Goal: Task Accomplishment & Management: Complete application form

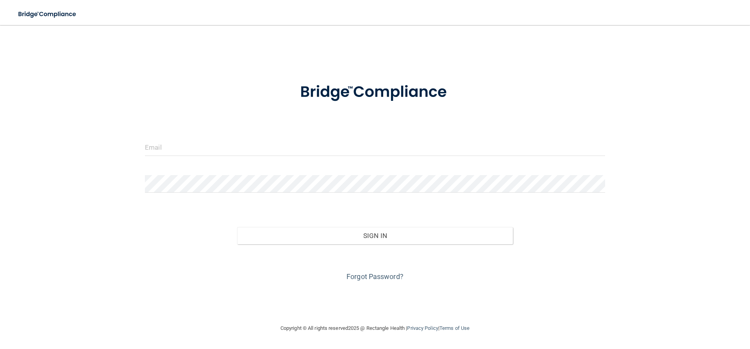
click at [206, 138] on form "Invalid email/password. You don't have permission to access that page. Sign In …" at bounding box center [375, 177] width 460 height 211
drag, startPoint x: 164, startPoint y: 149, endPoint x: 172, endPoint y: 145, distance: 8.9
click at [167, 146] on input "email" at bounding box center [375, 147] width 460 height 18
type input "[PERSON_NAME][EMAIL_ADDRESS][DOMAIN_NAME]"
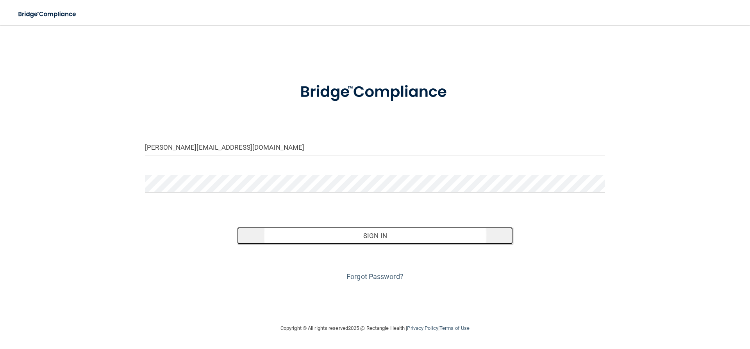
click at [377, 237] on button "Sign In" at bounding box center [375, 235] width 276 height 17
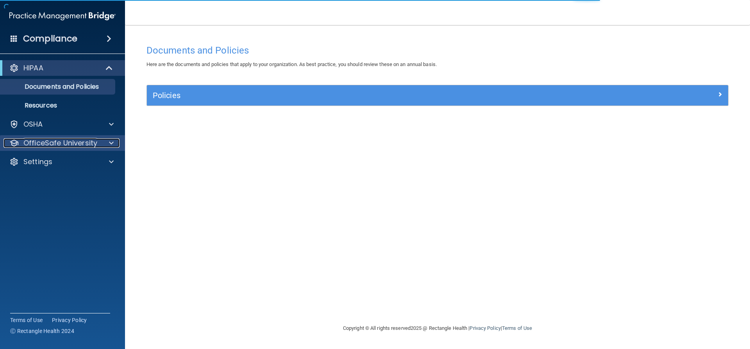
click at [43, 139] on p "OfficeSafe University" at bounding box center [60, 142] width 74 height 9
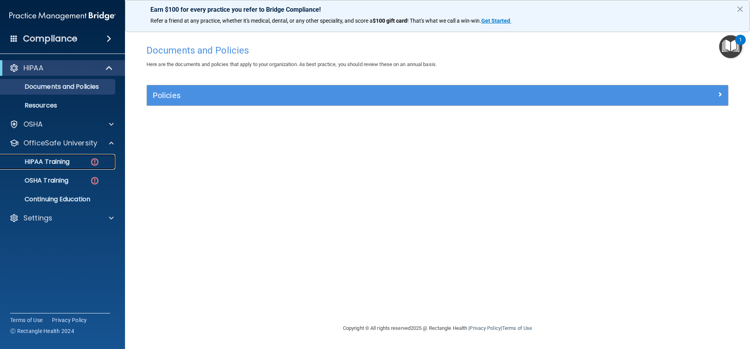
click at [52, 161] on p "HIPAA Training" at bounding box center [37, 162] width 64 height 8
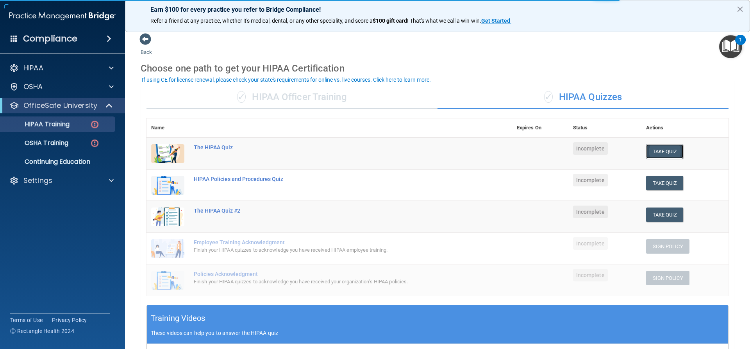
click at [663, 149] on button "Take Quiz" at bounding box center [666, 151] width 38 height 14
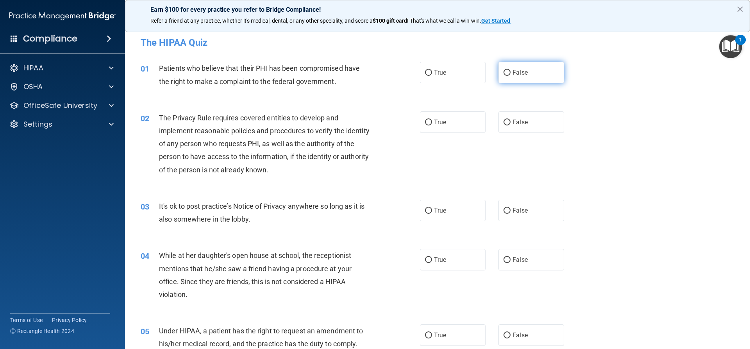
click at [507, 71] on input "False" at bounding box center [507, 73] width 7 height 6
radio input "true"
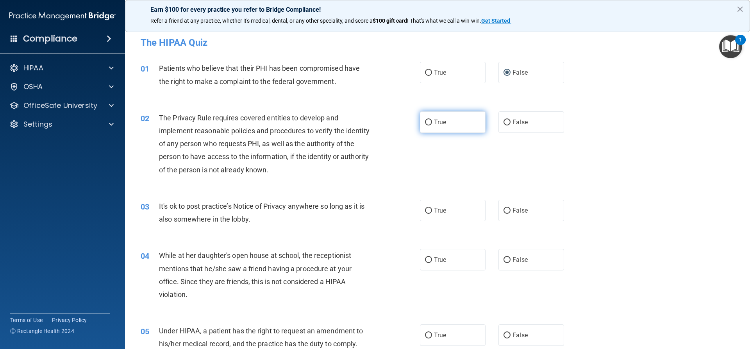
drag, startPoint x: 428, startPoint y: 124, endPoint x: 426, endPoint y: 129, distance: 5.4
click at [429, 125] on input "True" at bounding box center [428, 123] width 7 height 6
radio input "true"
click at [513, 209] on span "False" at bounding box center [520, 210] width 15 height 7
click at [510, 209] on input "False" at bounding box center [507, 211] width 7 height 6
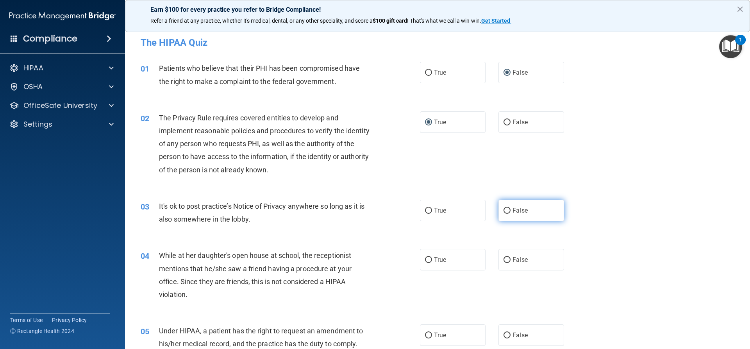
radio input "true"
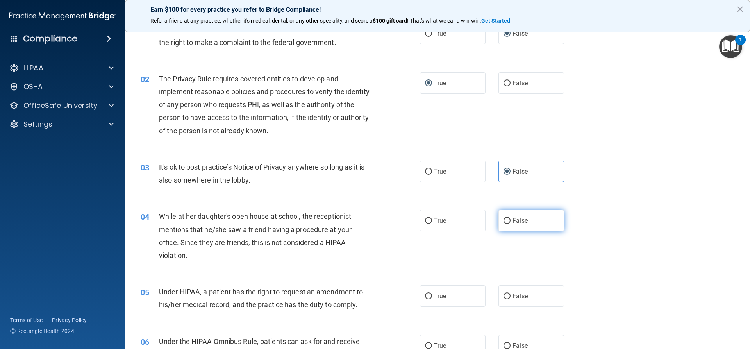
click at [503, 226] on label "False" at bounding box center [532, 220] width 66 height 21
click at [504, 224] on input "False" at bounding box center [507, 221] width 7 height 6
radio input "true"
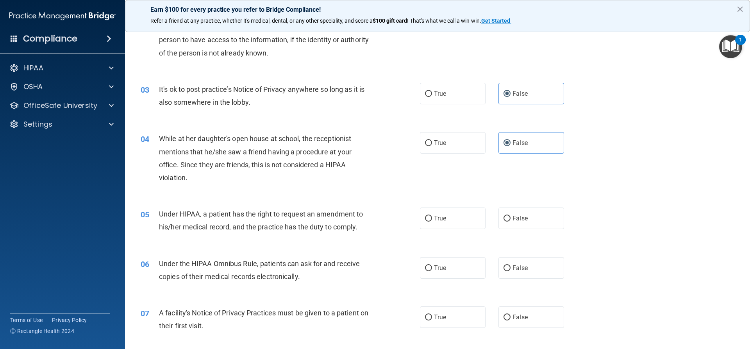
scroll to position [117, 0]
drag, startPoint x: 425, startPoint y: 215, endPoint x: 436, endPoint y: 220, distance: 11.9
click at [430, 220] on label "True" at bounding box center [453, 217] width 66 height 21
click at [430, 220] on input "True" at bounding box center [428, 218] width 7 height 6
radio input "true"
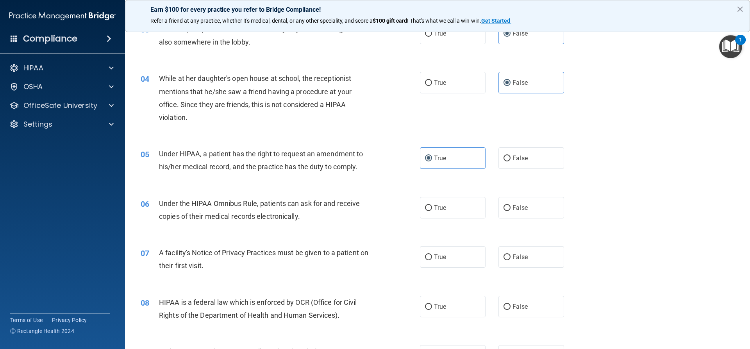
scroll to position [195, 0]
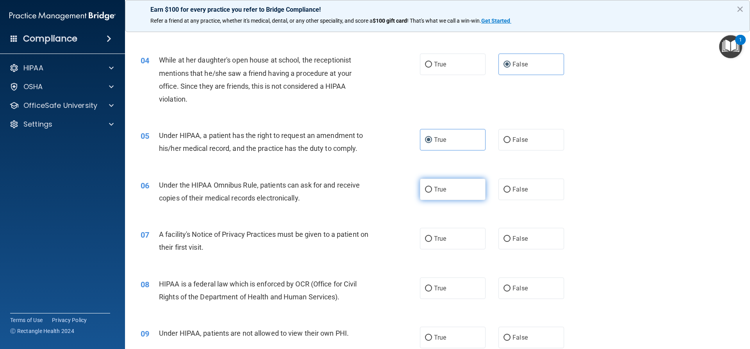
click at [430, 191] on label "True" at bounding box center [453, 189] width 66 height 21
click at [430, 191] on input "True" at bounding box center [428, 190] width 7 height 6
radio input "true"
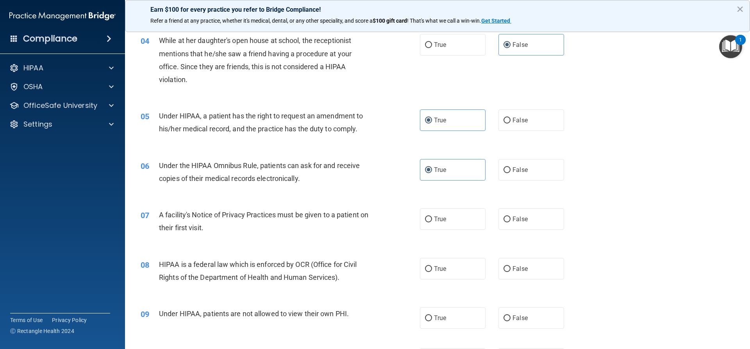
scroll to position [235, 0]
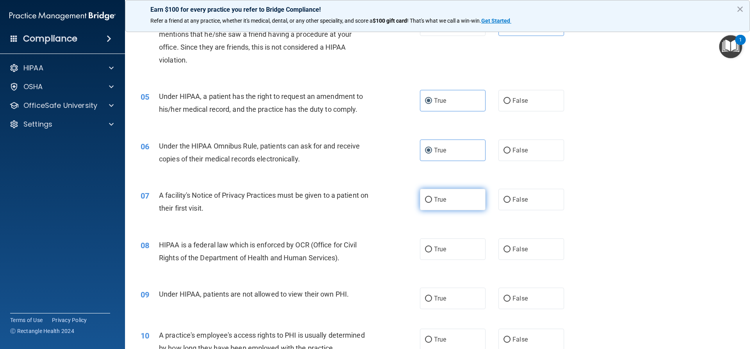
click at [424, 207] on label "True" at bounding box center [453, 199] width 66 height 21
click at [425, 203] on input "True" at bounding box center [428, 200] width 7 height 6
radio input "true"
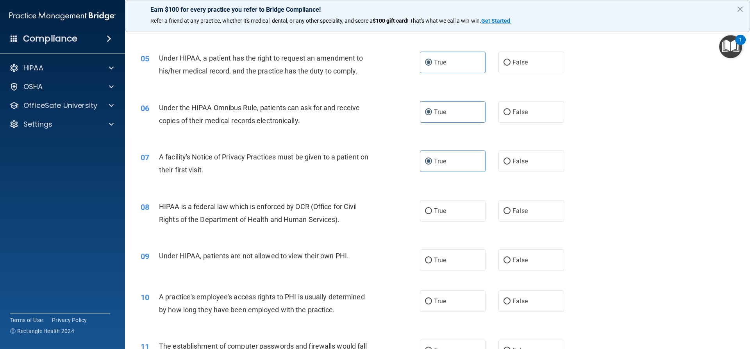
scroll to position [274, 0]
click at [428, 217] on label "True" at bounding box center [453, 209] width 66 height 21
click at [428, 213] on input "True" at bounding box center [428, 211] width 7 height 6
radio input "true"
click at [509, 259] on label "False" at bounding box center [532, 259] width 66 height 21
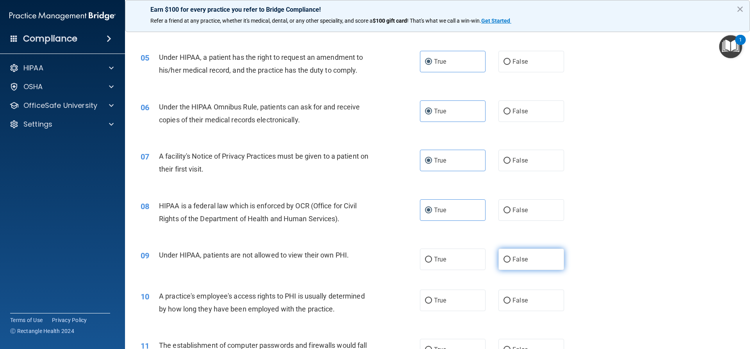
click at [509, 259] on input "False" at bounding box center [507, 260] width 7 height 6
radio input "true"
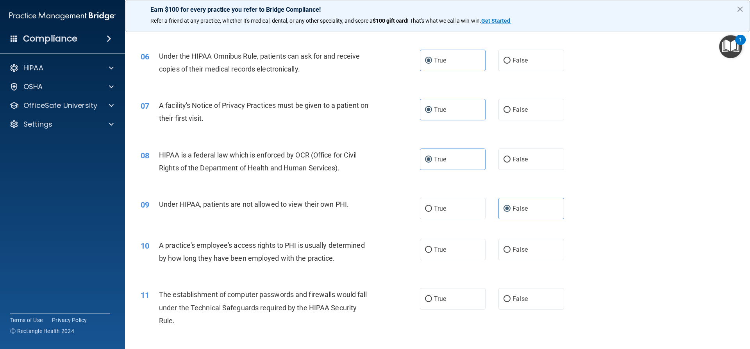
scroll to position [352, 0]
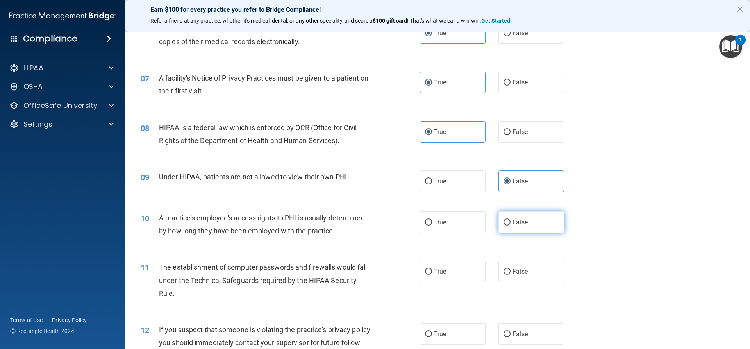
click at [509, 221] on label "False" at bounding box center [532, 221] width 66 height 21
click at [509, 221] on input "False" at bounding box center [507, 223] width 7 height 6
radio input "true"
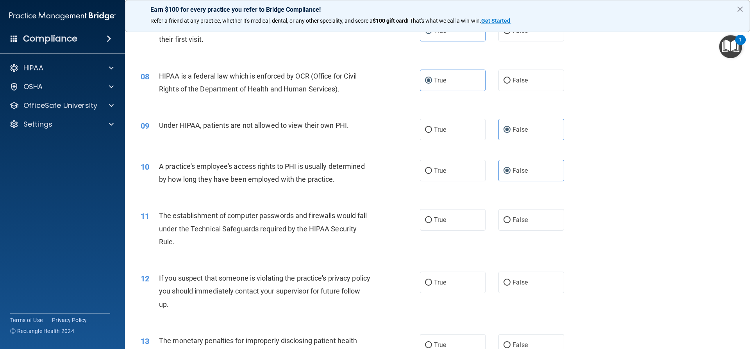
scroll to position [430, 0]
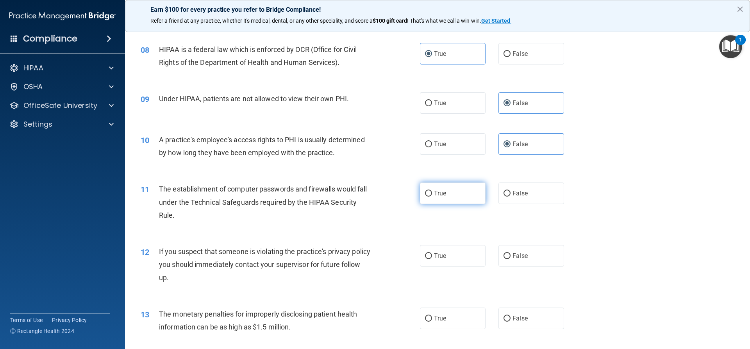
drag, startPoint x: 435, startPoint y: 194, endPoint x: 439, endPoint y: 195, distance: 3.9
click at [436, 194] on span "True" at bounding box center [440, 193] width 12 height 7
click at [425, 193] on input "True" at bounding box center [428, 194] width 7 height 6
radio input "true"
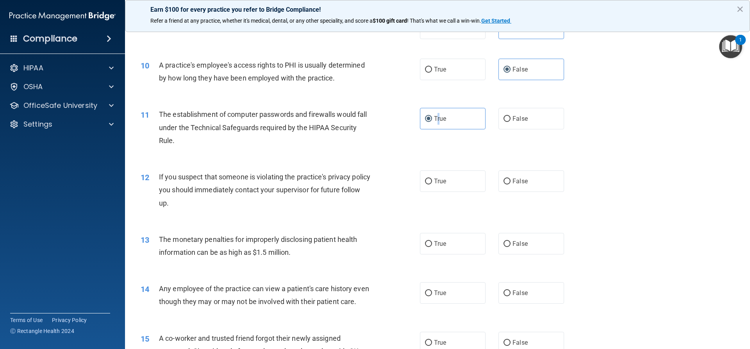
scroll to position [508, 0]
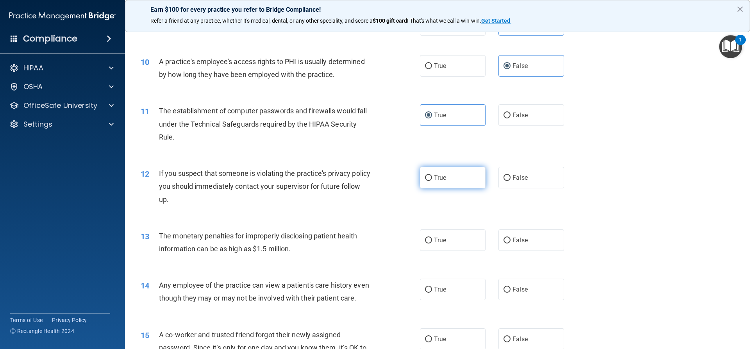
click at [437, 184] on label "True" at bounding box center [453, 177] width 66 height 21
click at [432, 181] on input "True" at bounding box center [428, 178] width 7 height 6
radio input "true"
click at [430, 240] on label "True" at bounding box center [453, 239] width 66 height 21
click at [430, 240] on input "True" at bounding box center [428, 241] width 7 height 6
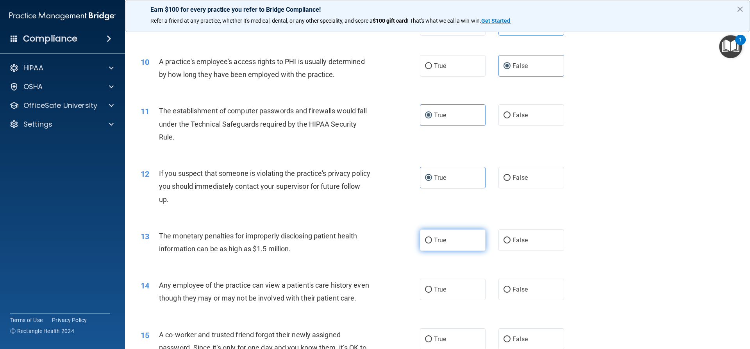
radio input "true"
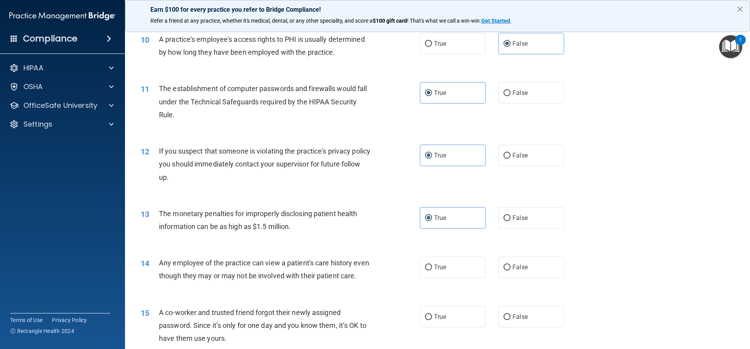
scroll to position [586, 0]
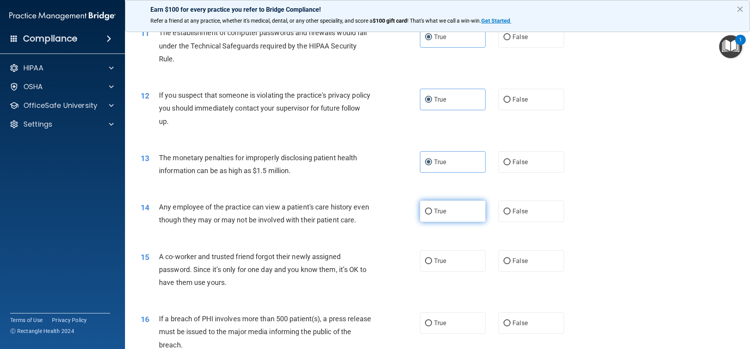
click at [445, 216] on label "True" at bounding box center [453, 211] width 66 height 21
click at [432, 215] on input "True" at bounding box center [428, 212] width 7 height 6
radio input "true"
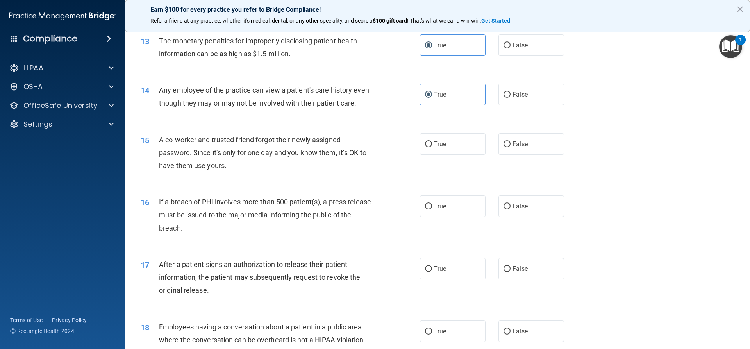
scroll to position [704, 0]
drag, startPoint x: 511, startPoint y: 158, endPoint x: 515, endPoint y: 158, distance: 4.3
click at [514, 147] on span "False" at bounding box center [520, 143] width 15 height 7
click at [504, 147] on input "False" at bounding box center [507, 144] width 7 height 6
radio input "true"
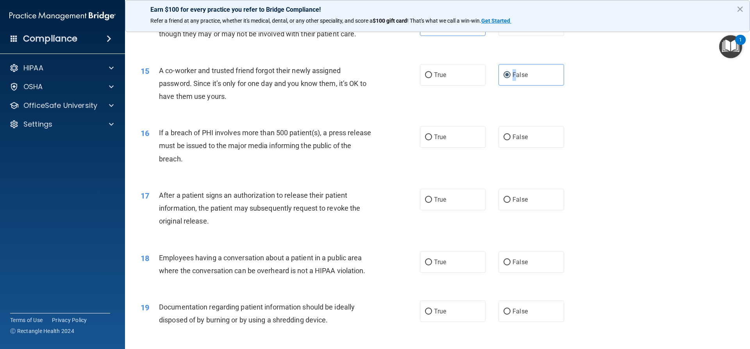
scroll to position [782, 0]
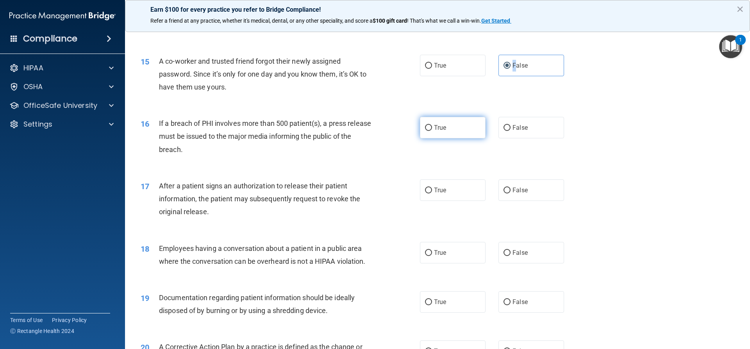
drag, startPoint x: 423, startPoint y: 141, endPoint x: 432, endPoint y: 139, distance: 8.4
click at [425, 131] on input "True" at bounding box center [428, 128] width 7 height 6
radio input "true"
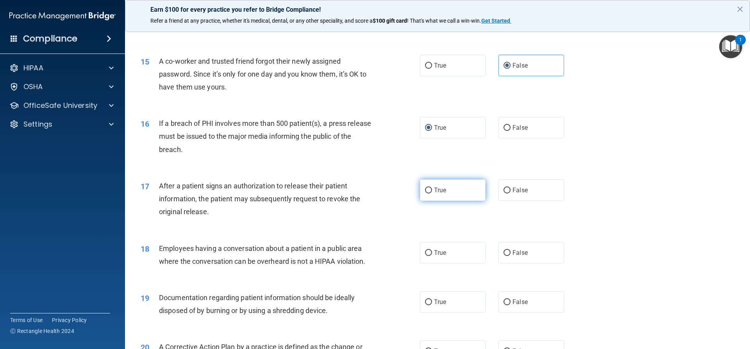
click at [426, 201] on label "True" at bounding box center [453, 189] width 66 height 21
click at [426, 193] on input "True" at bounding box center [428, 191] width 7 height 6
radio input "true"
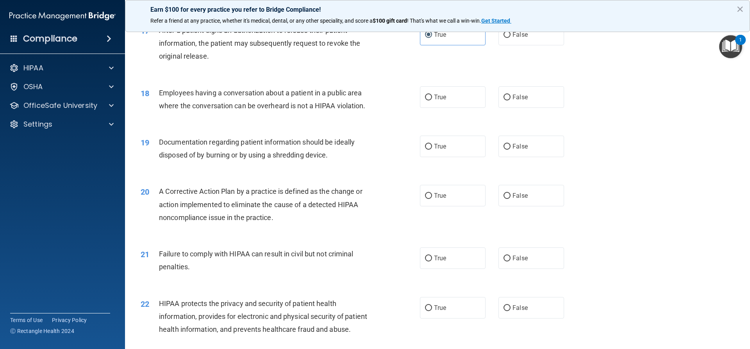
scroll to position [938, 0]
click at [441, 107] on label "True" at bounding box center [453, 96] width 66 height 21
click at [432, 100] on input "True" at bounding box center [428, 97] width 7 height 6
radio input "true"
click at [425, 149] on input "True" at bounding box center [428, 146] width 7 height 6
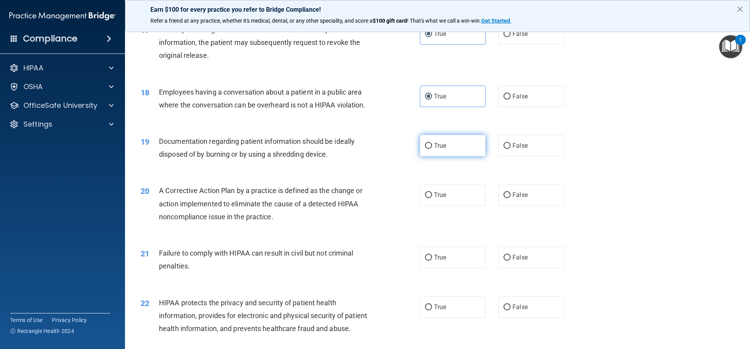
radio input "true"
click at [508, 206] on label "False" at bounding box center [532, 194] width 66 height 21
click at [508, 198] on input "False" at bounding box center [507, 195] width 7 height 6
radio input "true"
click at [508, 268] on label "False" at bounding box center [532, 257] width 66 height 21
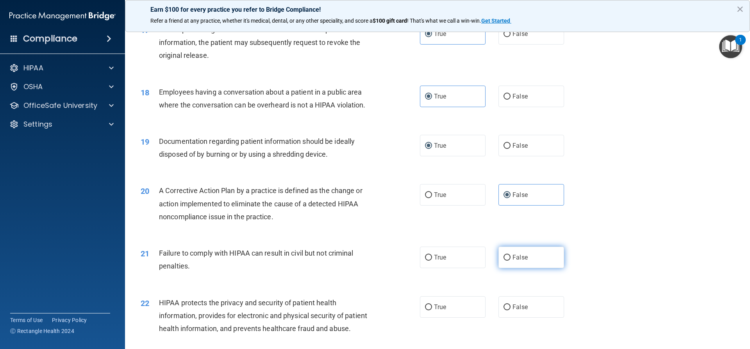
click at [508, 261] on input "False" at bounding box center [507, 258] width 7 height 6
radio input "true"
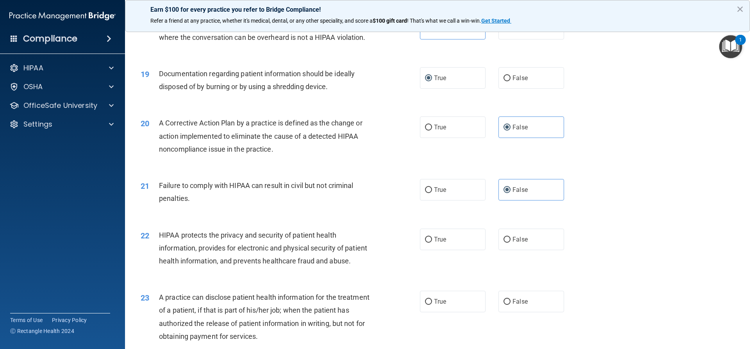
scroll to position [1016, 0]
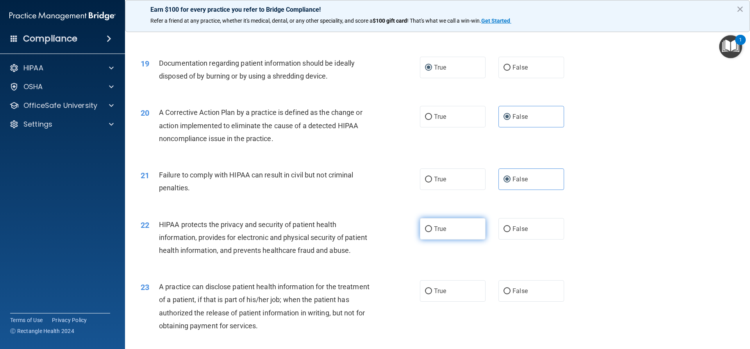
click at [433, 240] on label "True" at bounding box center [453, 228] width 66 height 21
click at [432, 232] on input "True" at bounding box center [428, 229] width 7 height 6
radio input "true"
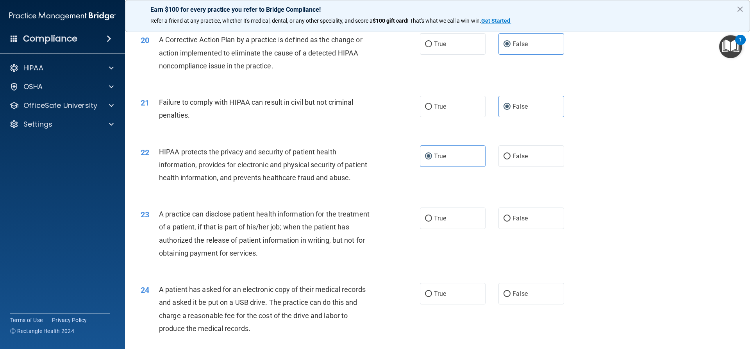
scroll to position [1094, 0]
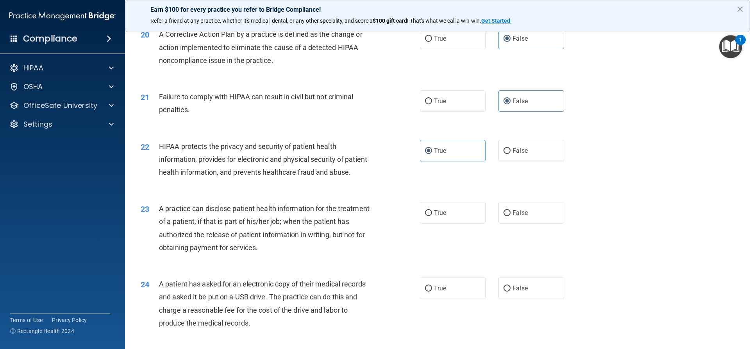
drag, startPoint x: 419, startPoint y: 243, endPoint x: 431, endPoint y: 250, distance: 13.7
click at [421, 224] on label "True" at bounding box center [453, 212] width 66 height 21
click at [425, 216] on input "True" at bounding box center [428, 213] width 7 height 6
radio input "true"
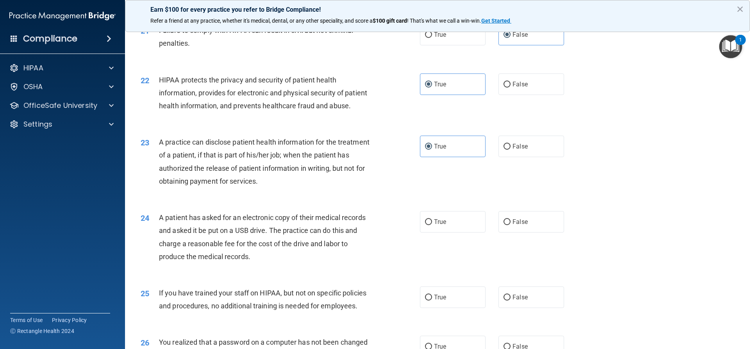
scroll to position [1173, 0]
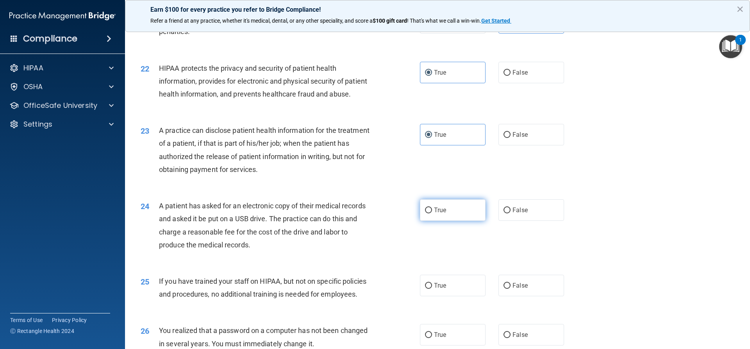
click at [421, 221] on label "True" at bounding box center [453, 209] width 66 height 21
click at [425, 213] on input "True" at bounding box center [428, 211] width 7 height 6
radio input "true"
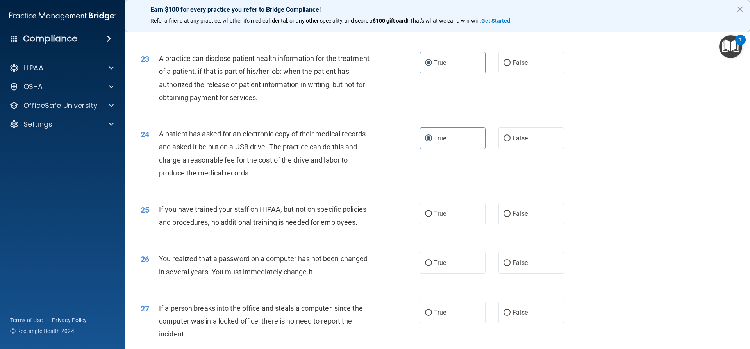
scroll to position [1251, 0]
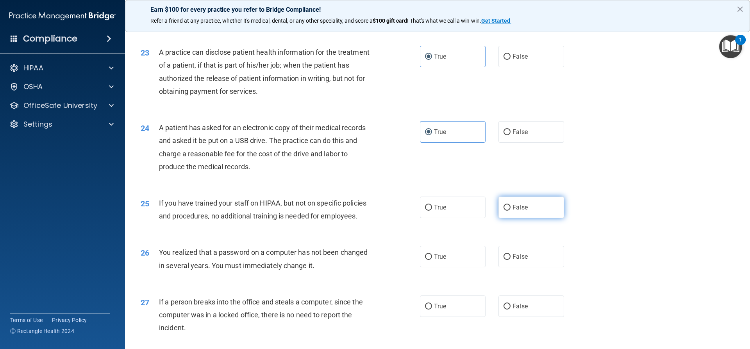
click at [504, 211] on input "False" at bounding box center [507, 208] width 7 height 6
radio input "true"
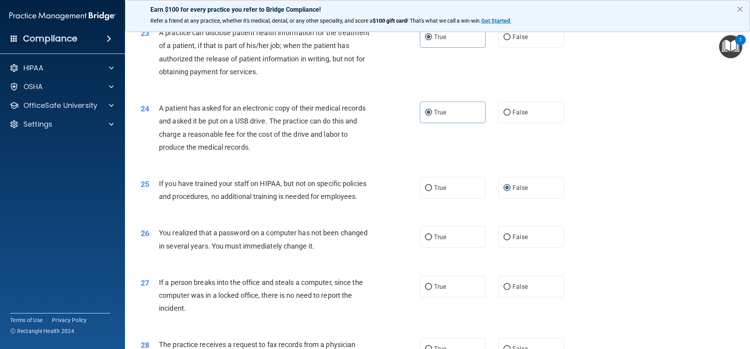
scroll to position [1290, 0]
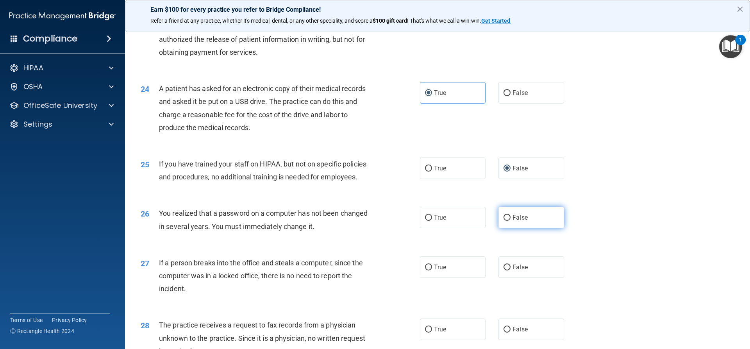
click at [504, 221] on input "False" at bounding box center [507, 218] width 7 height 6
radio input "true"
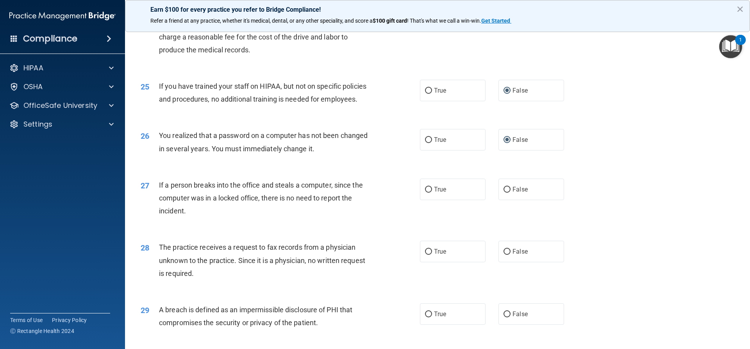
scroll to position [1368, 0]
click at [505, 200] on label "False" at bounding box center [532, 188] width 66 height 21
click at [505, 192] on input "False" at bounding box center [507, 189] width 7 height 6
radio input "true"
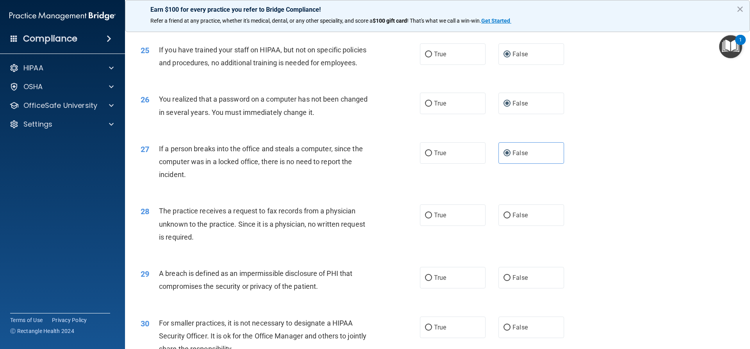
scroll to position [1407, 0]
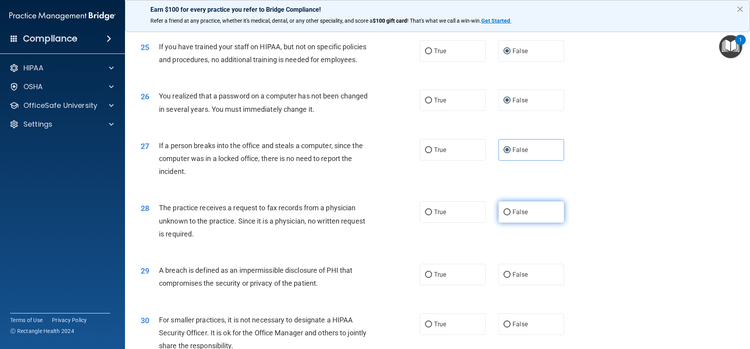
click at [507, 223] on label "False" at bounding box center [532, 211] width 66 height 21
click at [507, 215] on input "False" at bounding box center [507, 213] width 7 height 6
radio input "true"
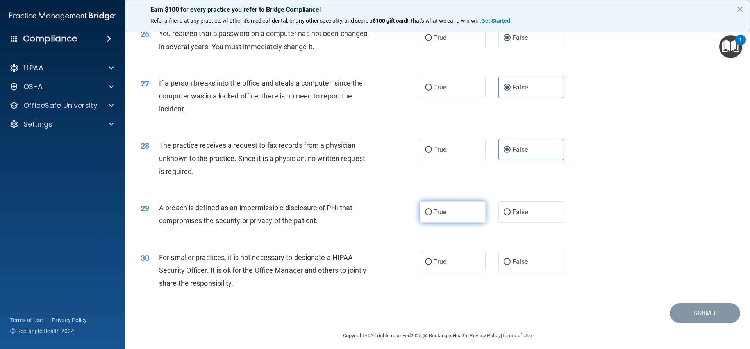
scroll to position [1485, 0]
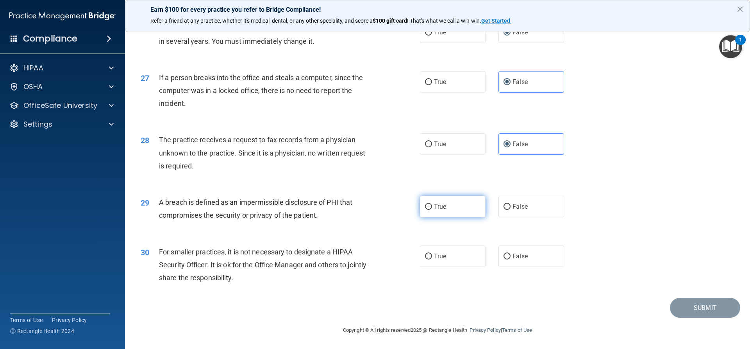
click at [423, 217] on label "True" at bounding box center [453, 206] width 66 height 21
click at [425, 210] on input "True" at bounding box center [428, 207] width 7 height 6
radio input "true"
click at [509, 267] on label "False" at bounding box center [532, 255] width 66 height 21
click at [509, 260] on input "False" at bounding box center [507, 257] width 7 height 6
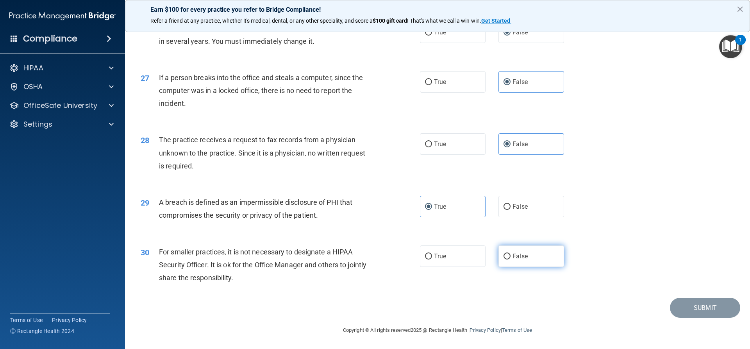
radio input "true"
click at [698, 318] on button "Submit" at bounding box center [705, 308] width 70 height 20
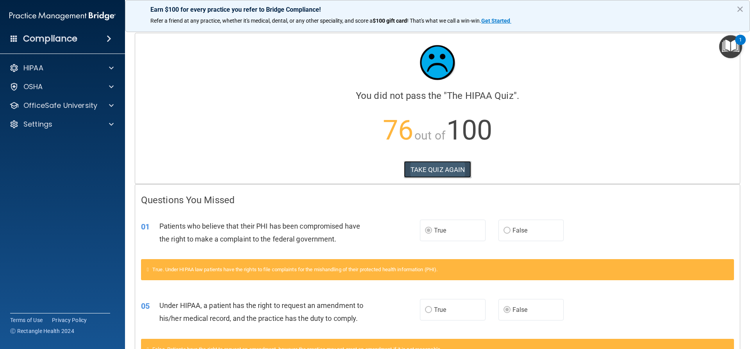
click at [450, 170] on button "TAKE QUIZ AGAIN" at bounding box center [438, 169] width 68 height 17
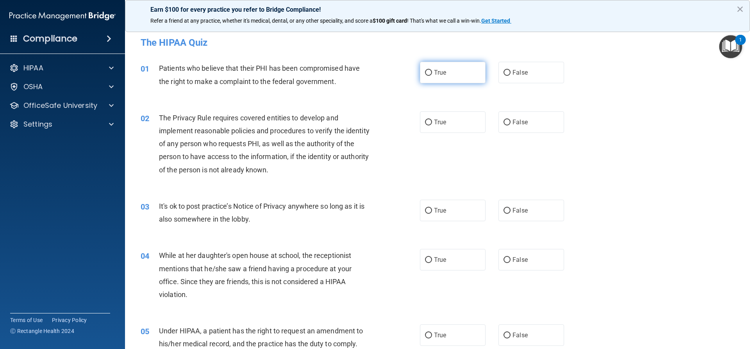
click at [425, 72] on input "True" at bounding box center [428, 73] width 7 height 6
radio input "true"
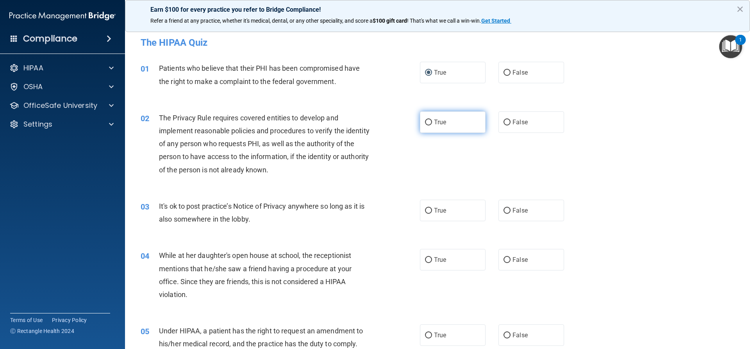
click at [426, 124] on input "True" at bounding box center [428, 123] width 7 height 6
radio input "true"
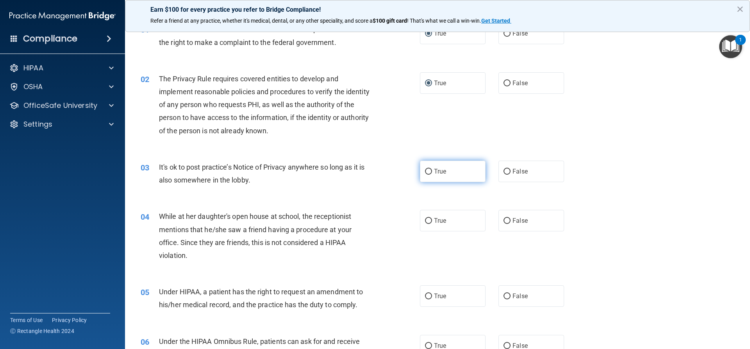
click at [425, 177] on label "True" at bounding box center [453, 171] width 66 height 21
click at [425, 175] on input "True" at bounding box center [428, 172] width 7 height 6
radio input "true"
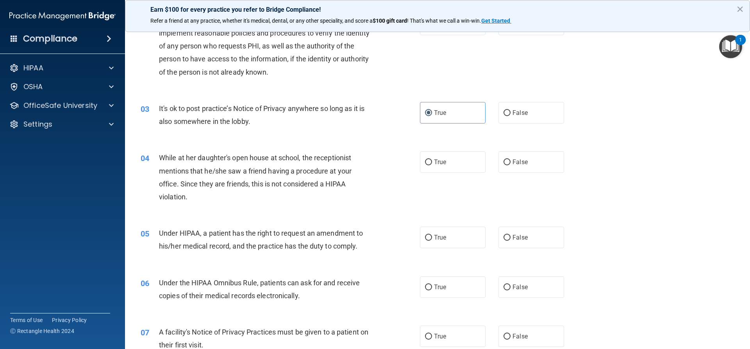
scroll to position [117, 0]
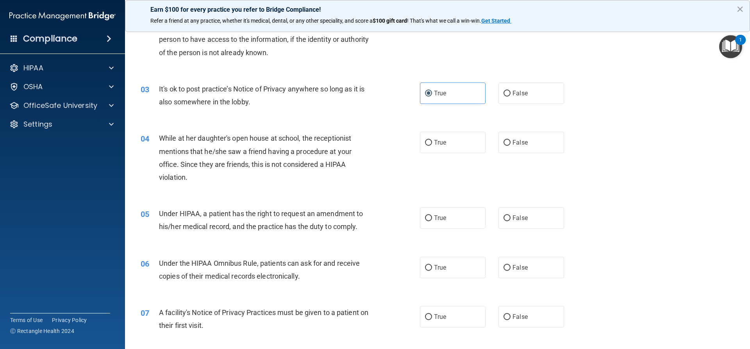
drag, startPoint x: 500, startPoint y: 144, endPoint x: 492, endPoint y: 155, distance: 13.4
click at [500, 145] on label "False" at bounding box center [532, 142] width 66 height 21
click at [504, 145] on input "False" at bounding box center [507, 143] width 7 height 6
radio input "true"
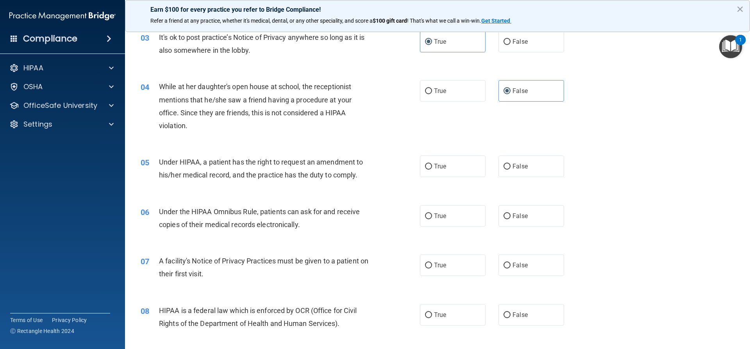
scroll to position [195, 0]
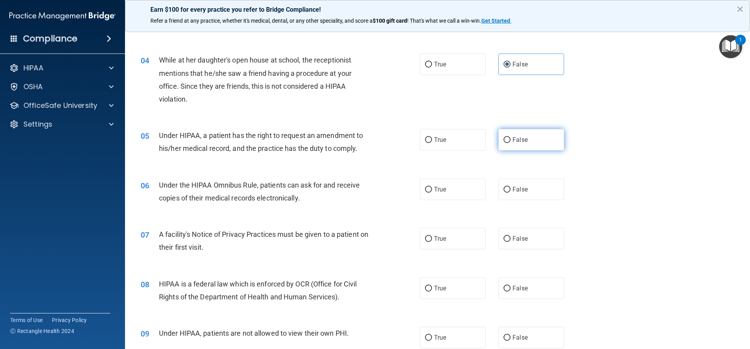
click at [505, 141] on input "False" at bounding box center [507, 140] width 7 height 6
radio input "true"
click at [430, 193] on label "True" at bounding box center [453, 189] width 66 height 21
click at [430, 193] on input "True" at bounding box center [428, 190] width 7 height 6
radio input "true"
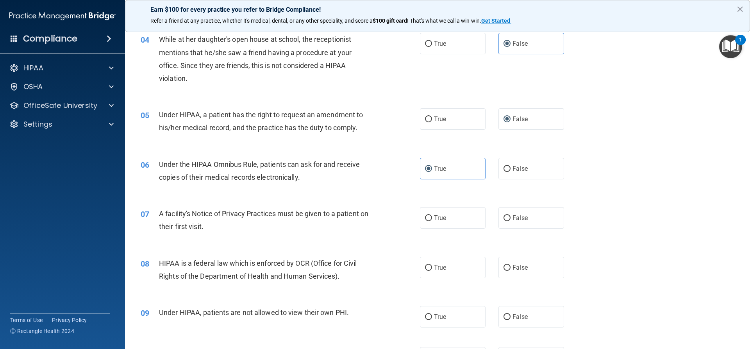
scroll to position [274, 0]
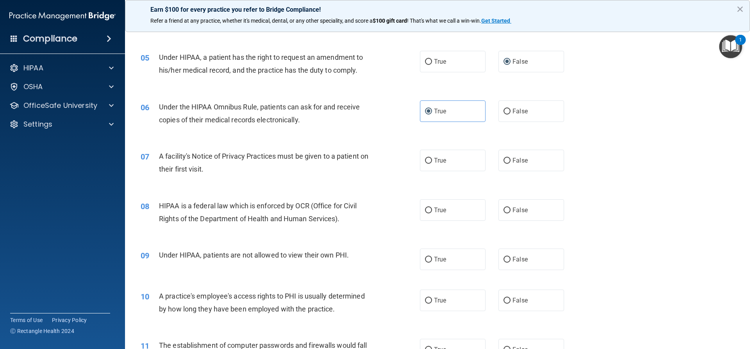
drag, startPoint x: 441, startPoint y: 163, endPoint x: 423, endPoint y: 172, distance: 20.6
click at [441, 163] on span "True" at bounding box center [440, 160] width 12 height 7
click at [432, 163] on input "True" at bounding box center [428, 161] width 7 height 6
radio input "true"
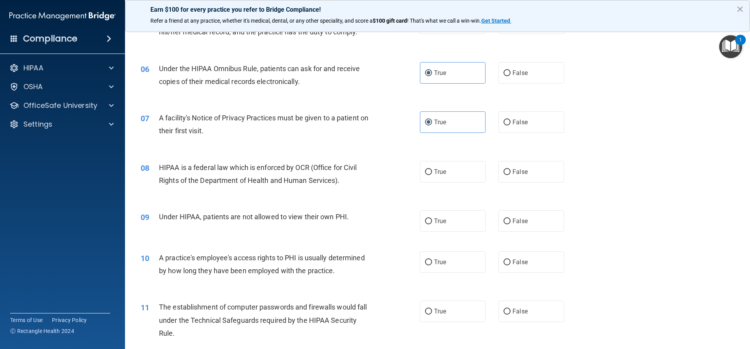
scroll to position [313, 0]
drag, startPoint x: 427, startPoint y: 168, endPoint x: 428, endPoint y: 172, distance: 4.2
click at [428, 171] on input "True" at bounding box center [428, 171] width 7 height 6
radio input "true"
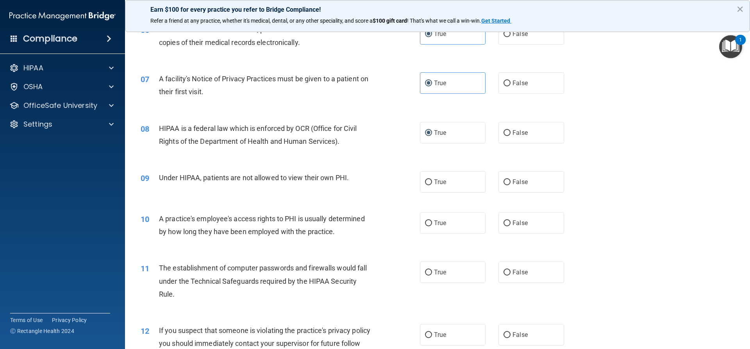
scroll to position [352, 0]
click at [504, 182] on input "False" at bounding box center [507, 182] width 7 height 6
radio input "true"
click at [506, 224] on input "False" at bounding box center [507, 223] width 7 height 6
radio input "true"
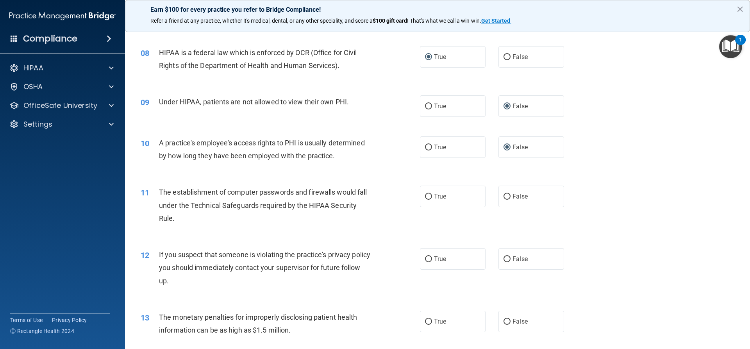
scroll to position [430, 0]
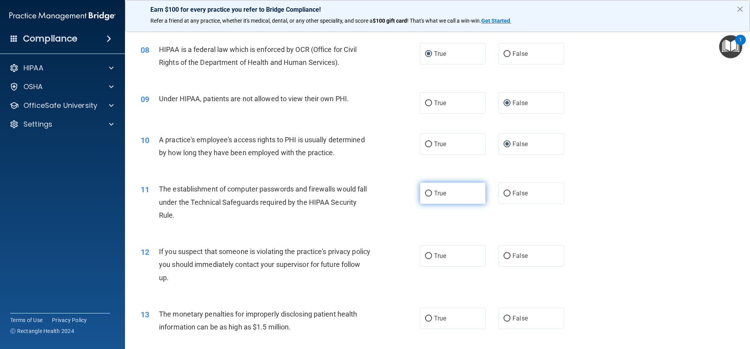
drag, startPoint x: 429, startPoint y: 190, endPoint x: 428, endPoint y: 195, distance: 4.8
click at [428, 195] on label "True" at bounding box center [453, 193] width 66 height 21
click at [425, 192] on input "True" at bounding box center [428, 194] width 7 height 6
radio input "true"
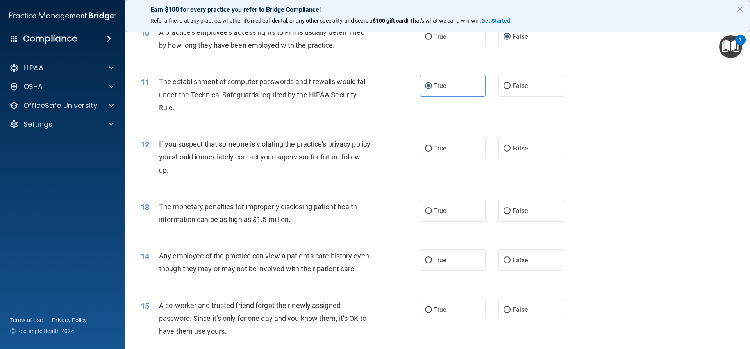
scroll to position [547, 0]
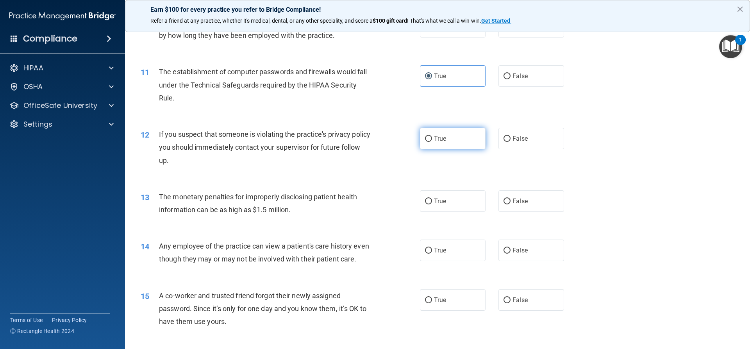
click at [430, 143] on label "True" at bounding box center [453, 138] width 66 height 21
click at [430, 142] on input "True" at bounding box center [428, 139] width 7 height 6
radio input "true"
drag, startPoint x: 431, startPoint y: 201, endPoint x: 423, endPoint y: 208, distance: 11.1
click at [431, 202] on label "True" at bounding box center [453, 200] width 66 height 21
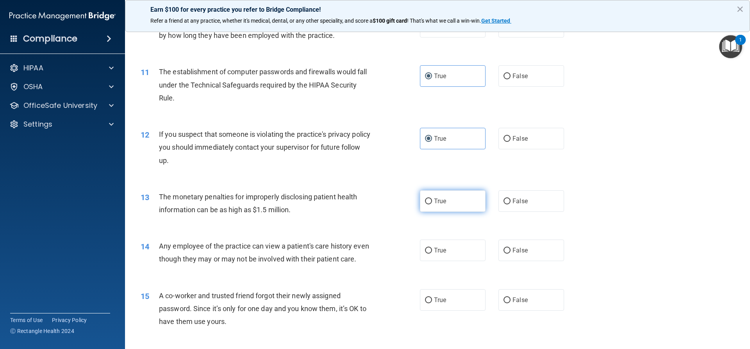
click at [431, 202] on input "True" at bounding box center [428, 202] width 7 height 6
radio input "true"
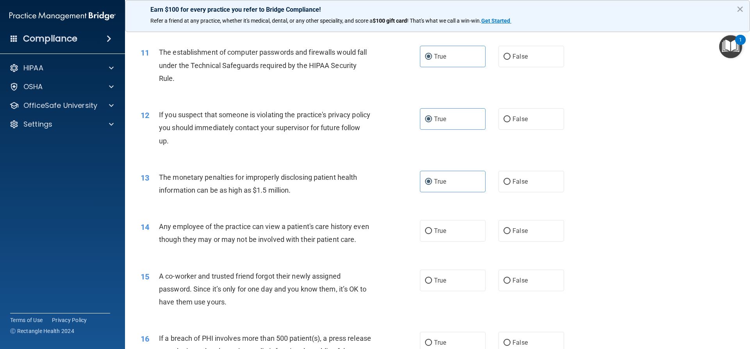
scroll to position [586, 0]
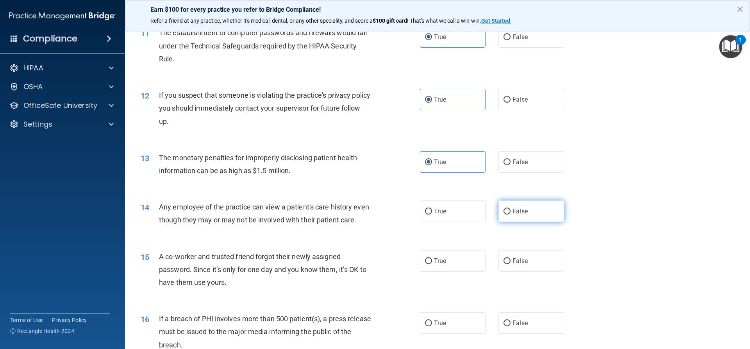
click at [513, 215] on span "False" at bounding box center [520, 211] width 15 height 7
click at [511, 215] on input "False" at bounding box center [507, 212] width 7 height 6
radio input "true"
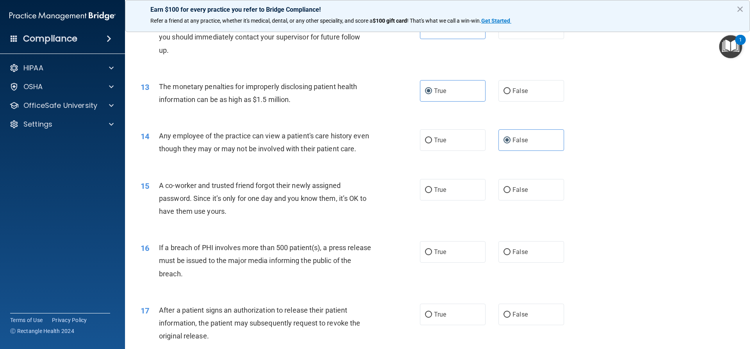
scroll to position [664, 0]
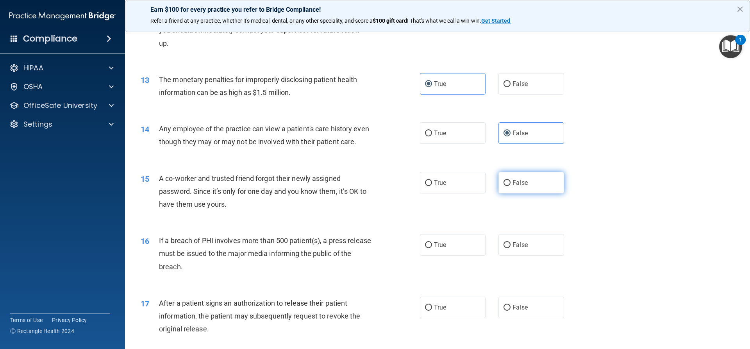
click at [504, 186] on input "False" at bounding box center [507, 183] width 7 height 6
radio input "true"
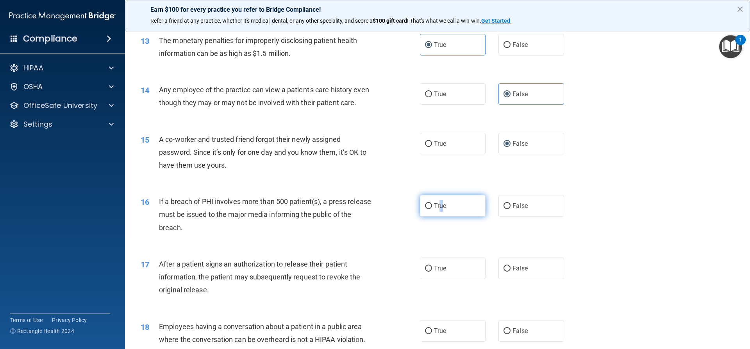
drag, startPoint x: 439, startPoint y: 217, endPoint x: 435, endPoint y: 224, distance: 8.4
click at [438, 210] on span "True" at bounding box center [440, 205] width 12 height 7
drag, startPoint x: 423, startPoint y: 218, endPoint x: 424, endPoint y: 226, distance: 8.6
click at [423, 217] on label "True" at bounding box center [453, 205] width 66 height 21
click at [425, 209] on input "True" at bounding box center [428, 206] width 7 height 6
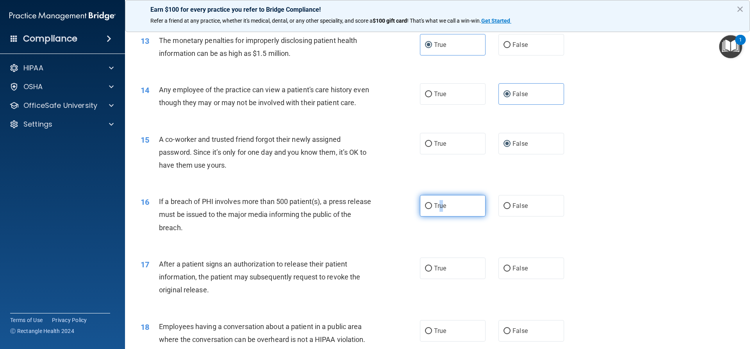
radio input "true"
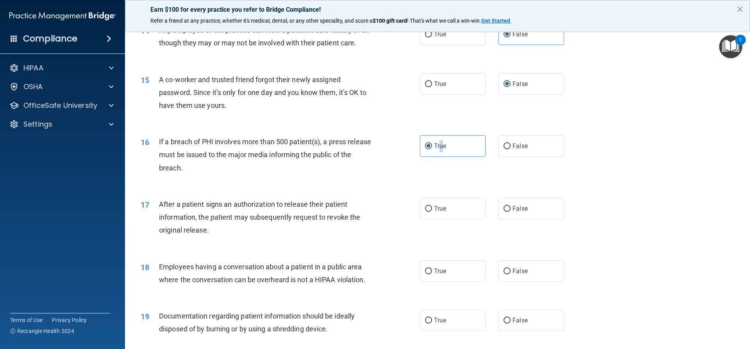
scroll to position [782, 0]
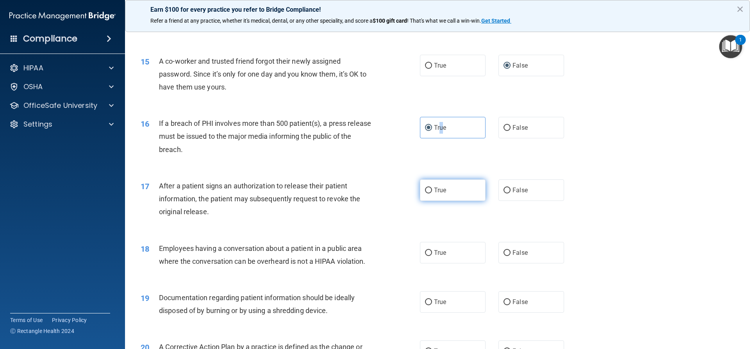
click at [426, 193] on input "True" at bounding box center [428, 191] width 7 height 6
radio input "true"
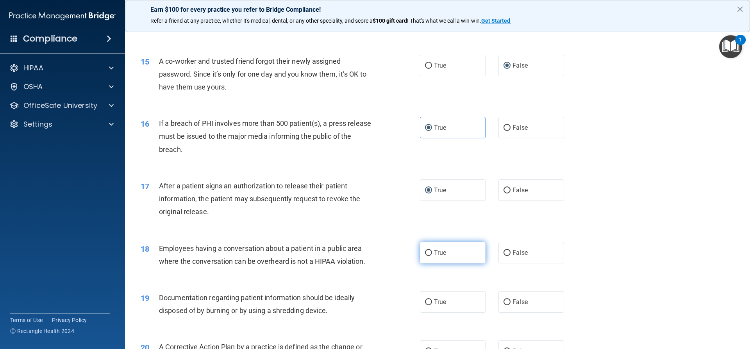
click at [426, 263] on label "True" at bounding box center [453, 252] width 66 height 21
click at [426, 256] on input "True" at bounding box center [428, 253] width 7 height 6
radio input "true"
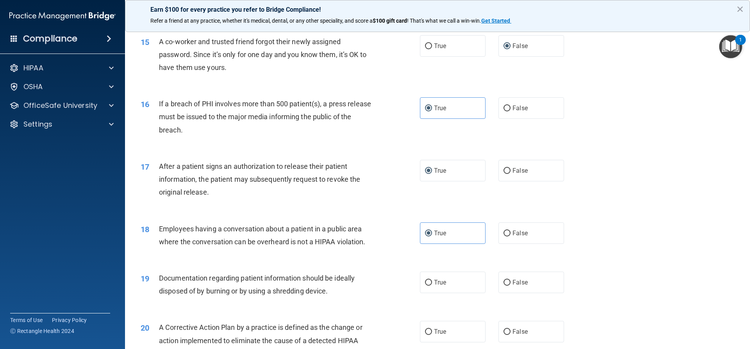
scroll to position [860, 0]
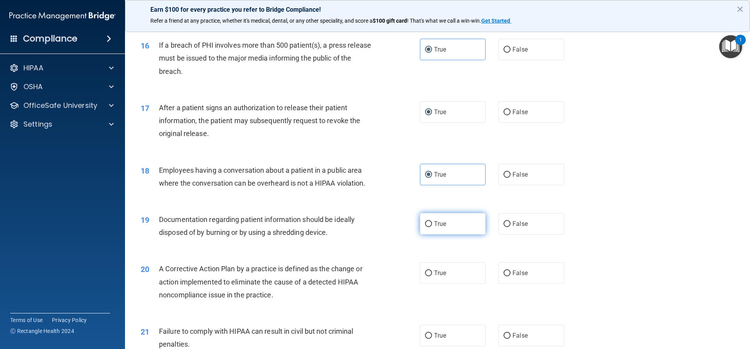
drag, startPoint x: 429, startPoint y: 240, endPoint x: 437, endPoint y: 245, distance: 9.9
click at [432, 235] on label "True" at bounding box center [453, 223] width 66 height 21
click at [432, 227] on input "True" at bounding box center [428, 224] width 7 height 6
radio input "true"
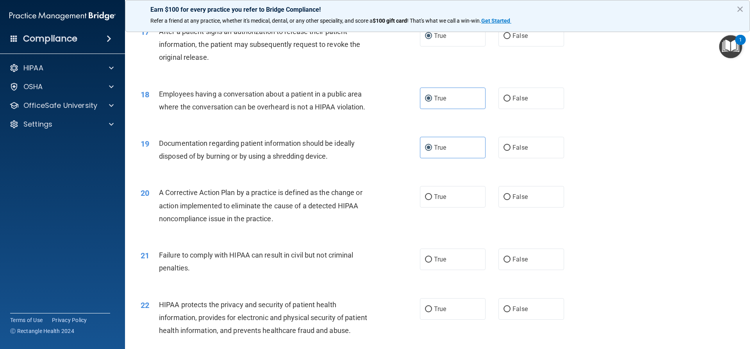
scroll to position [938, 0]
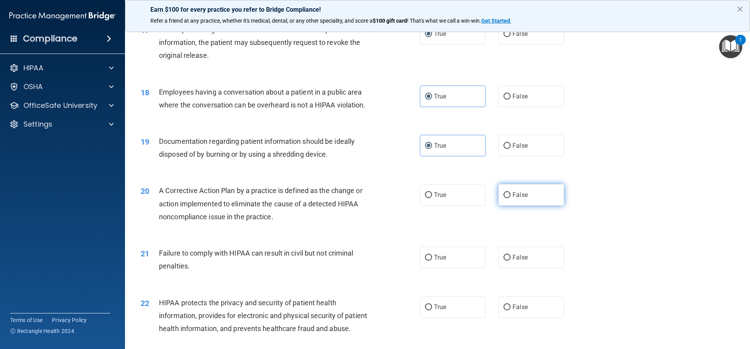
click at [513, 199] on span "False" at bounding box center [520, 194] width 15 height 7
click at [511, 198] on input "False" at bounding box center [507, 195] width 7 height 6
radio input "true"
click at [509, 268] on label "False" at bounding box center [532, 257] width 66 height 21
click at [509, 261] on input "False" at bounding box center [507, 258] width 7 height 6
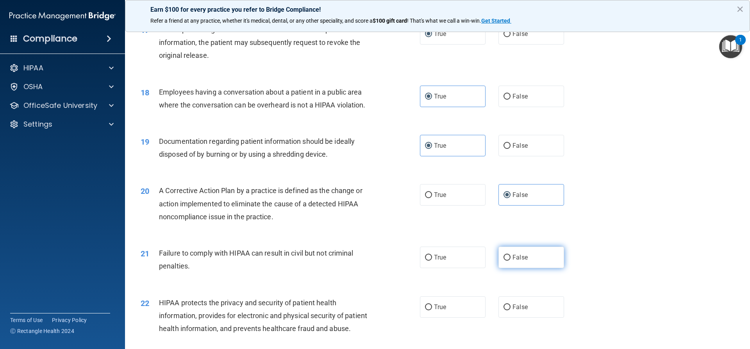
radio input "true"
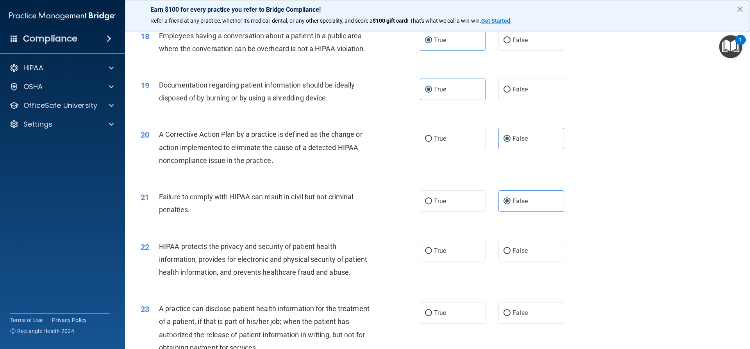
scroll to position [1016, 0]
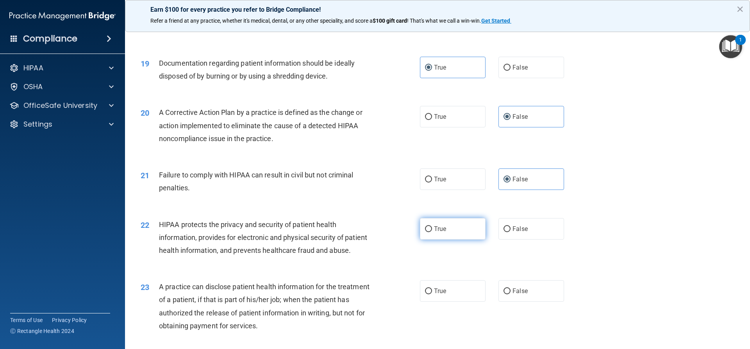
drag, startPoint x: 435, startPoint y: 242, endPoint x: 431, endPoint y: 249, distance: 7.9
click at [435, 233] on span "True" at bounding box center [440, 228] width 12 height 7
click at [432, 232] on input "True" at bounding box center [428, 229] width 7 height 6
radio input "true"
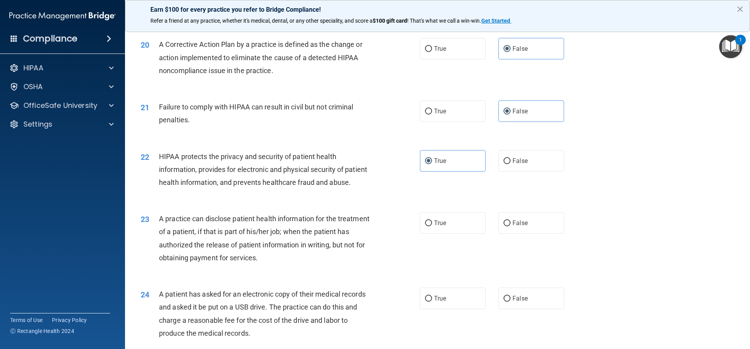
scroll to position [1094, 0]
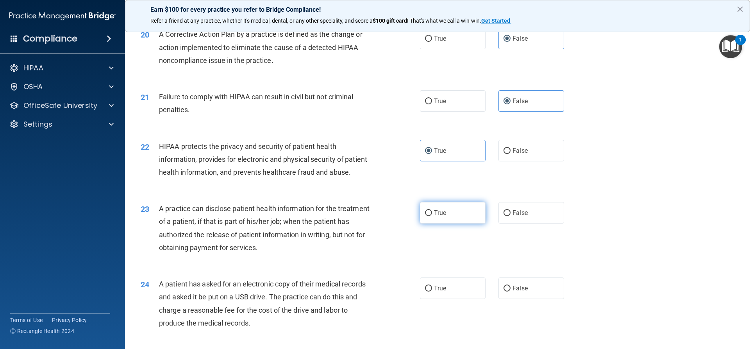
drag, startPoint x: 426, startPoint y: 238, endPoint x: 405, endPoint y: 266, distance: 34.8
click at [426, 216] on input "True" at bounding box center [428, 213] width 7 height 6
radio input "true"
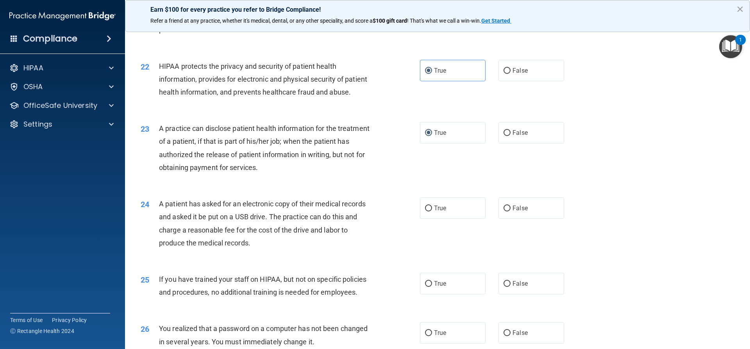
scroll to position [1212, 0]
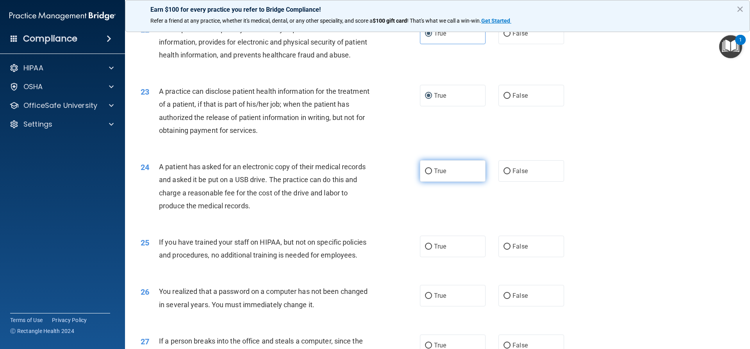
click at [432, 182] on label "True" at bounding box center [453, 170] width 66 height 21
click at [432, 174] on input "True" at bounding box center [428, 171] width 7 height 6
radio input "true"
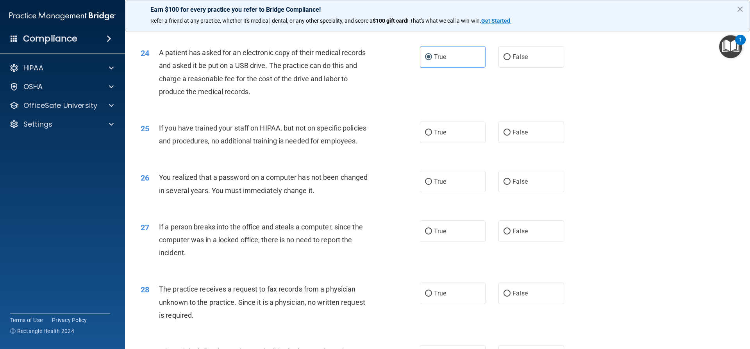
scroll to position [1329, 0]
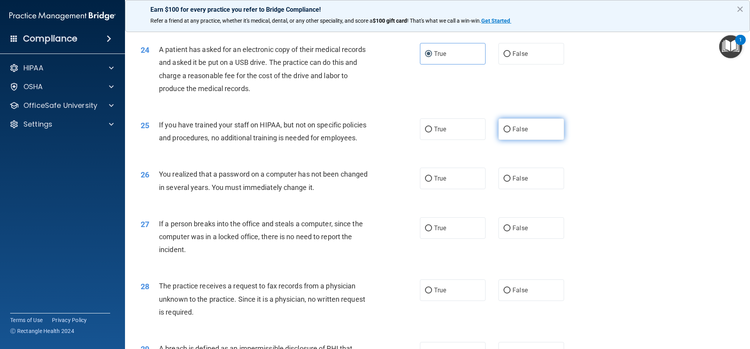
click at [513, 133] on span "False" at bounding box center [520, 128] width 15 height 7
click at [510, 133] on input "False" at bounding box center [507, 130] width 7 height 6
radio input "true"
click at [518, 182] on span "False" at bounding box center [520, 178] width 15 height 7
click at [511, 182] on input "False" at bounding box center [507, 179] width 7 height 6
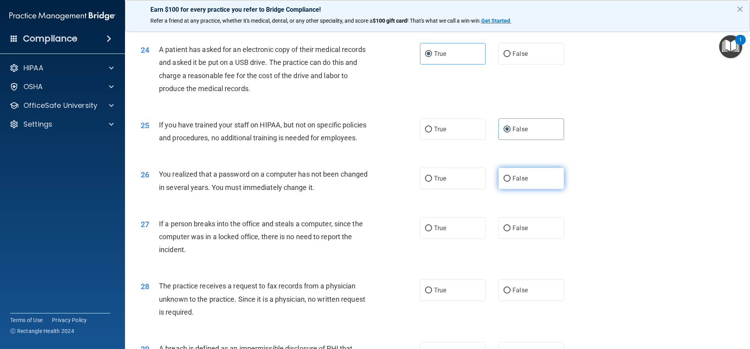
radio input "true"
drag, startPoint x: 508, startPoint y: 258, endPoint x: 500, endPoint y: 262, distance: 8.9
click at [507, 239] on label "False" at bounding box center [532, 227] width 66 height 21
click at [507, 231] on input "False" at bounding box center [507, 229] width 7 height 6
radio input "true"
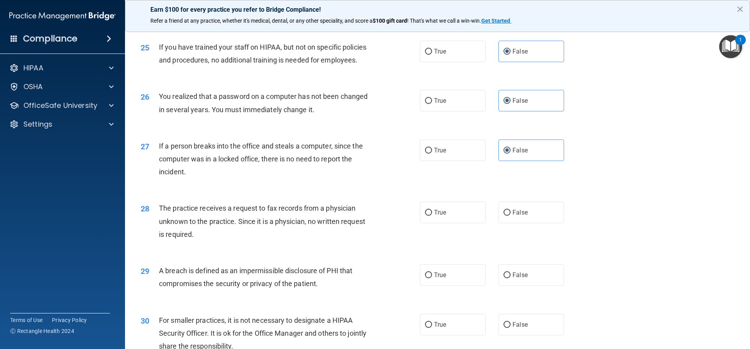
scroll to position [1407, 0]
click at [508, 223] on label "False" at bounding box center [532, 211] width 66 height 21
click at [508, 215] on input "False" at bounding box center [507, 213] width 7 height 6
radio input "true"
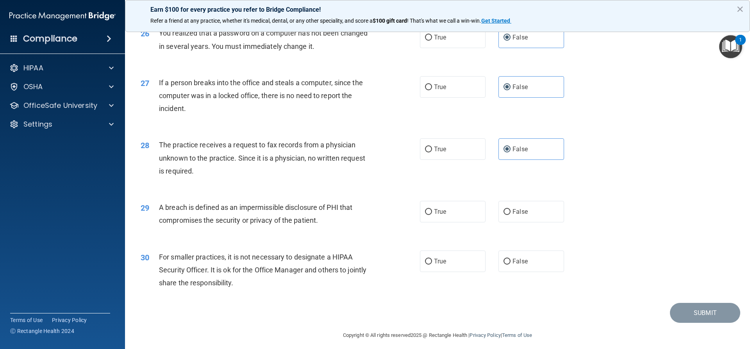
scroll to position [1485, 0]
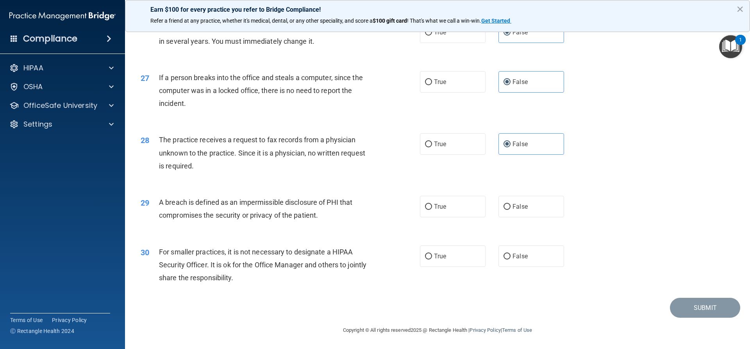
drag, startPoint x: 470, startPoint y: 226, endPoint x: 455, endPoint y: 236, distance: 18.1
click at [470, 217] on label "True" at bounding box center [453, 206] width 66 height 21
click at [432, 210] on input "True" at bounding box center [428, 207] width 7 height 6
radio input "true"
click at [508, 267] on label "False" at bounding box center [532, 255] width 66 height 21
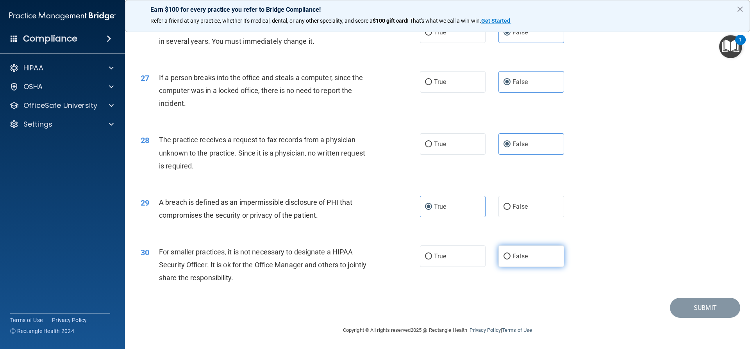
click at [508, 260] on input "False" at bounding box center [507, 257] width 7 height 6
radio input "true"
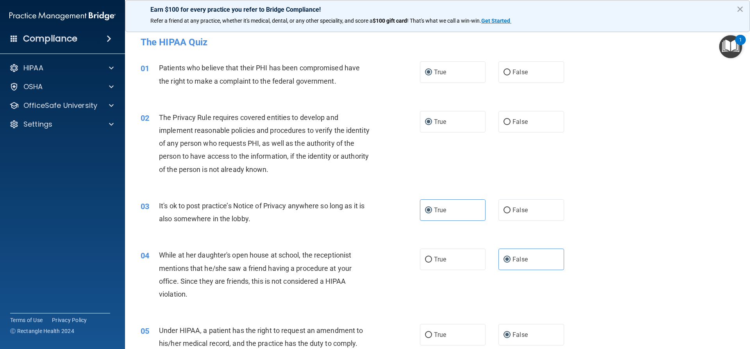
scroll to position [0, 0]
click at [513, 72] on span "False" at bounding box center [520, 72] width 15 height 7
click at [510, 72] on input "False" at bounding box center [507, 73] width 7 height 6
radio input "true"
radio input "false"
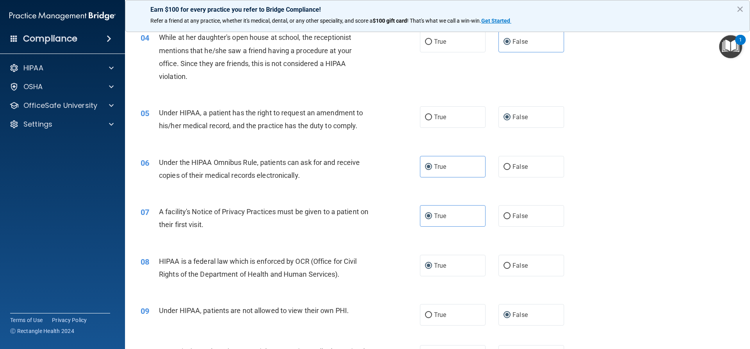
scroll to position [235, 0]
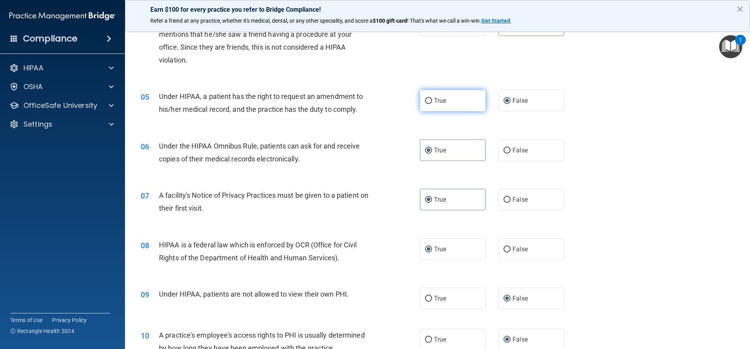
click at [427, 107] on label "True" at bounding box center [453, 100] width 66 height 21
click at [427, 104] on input "True" at bounding box center [428, 101] width 7 height 6
radio input "true"
radio input "false"
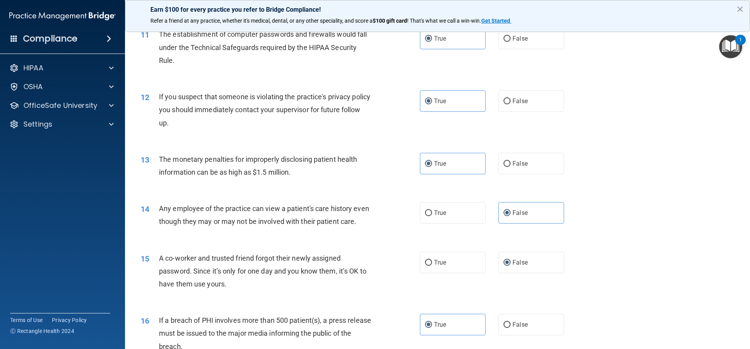
scroll to position [625, 0]
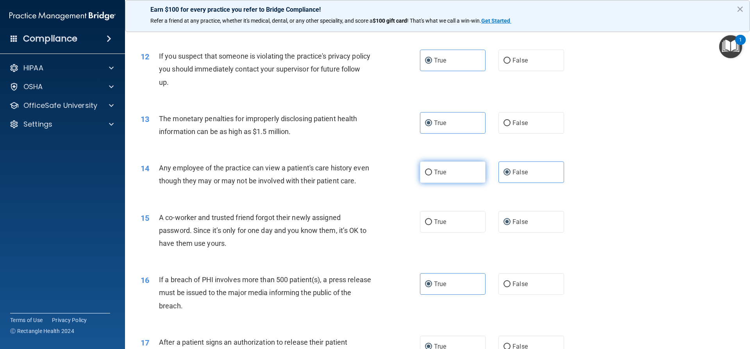
click at [437, 177] on label "True" at bounding box center [453, 171] width 66 height 21
click at [432, 176] on input "True" at bounding box center [428, 173] width 7 height 6
radio input "true"
radio input "false"
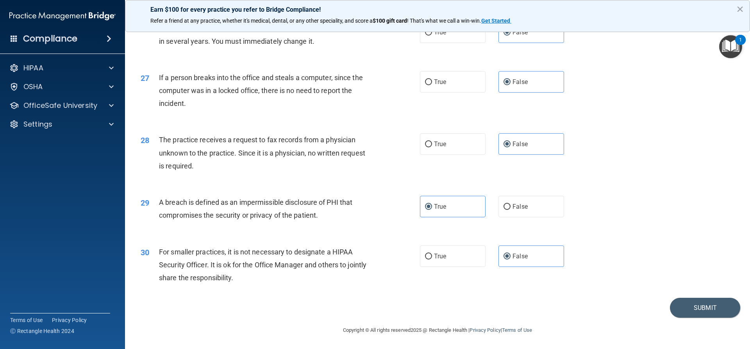
scroll to position [1501, 0]
click at [700, 306] on button "Submit" at bounding box center [705, 308] width 70 height 20
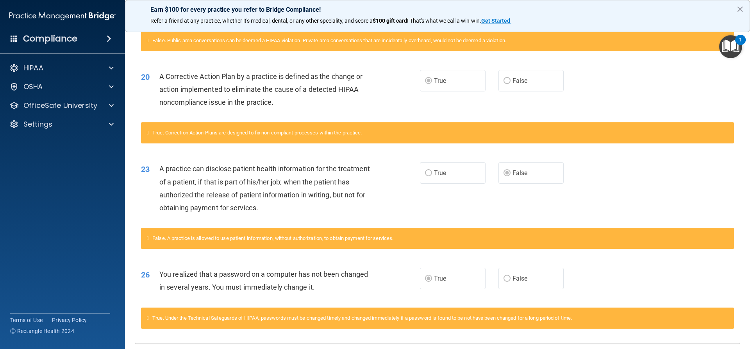
scroll to position [586, 0]
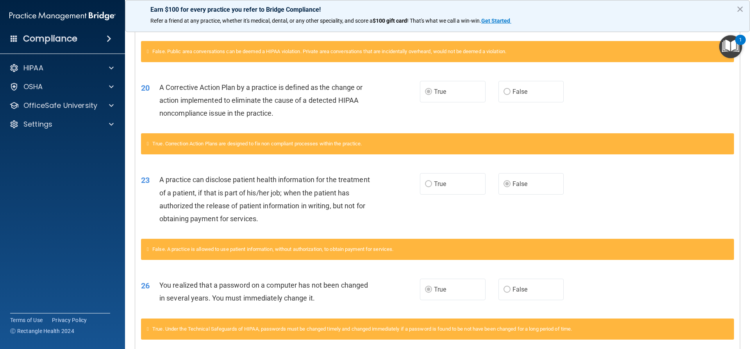
drag, startPoint x: 204, startPoint y: 176, endPoint x: 207, endPoint y: 136, distance: 39.2
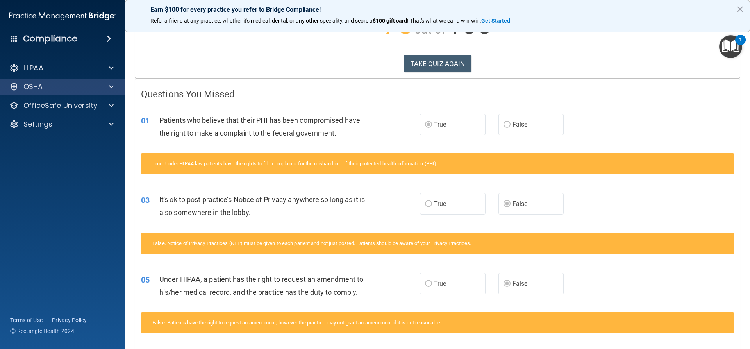
scroll to position [0, 0]
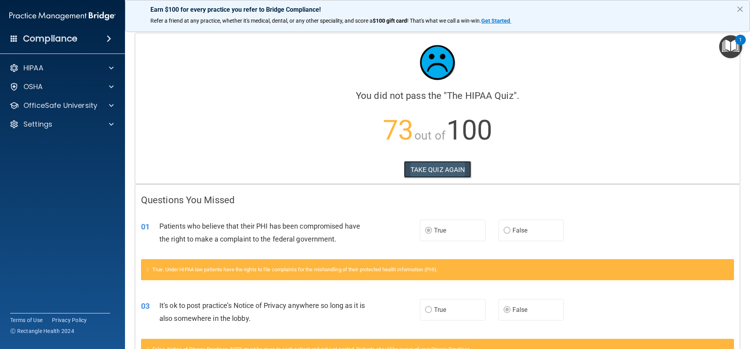
click at [442, 171] on button "TAKE QUIZ AGAIN" at bounding box center [438, 169] width 68 height 17
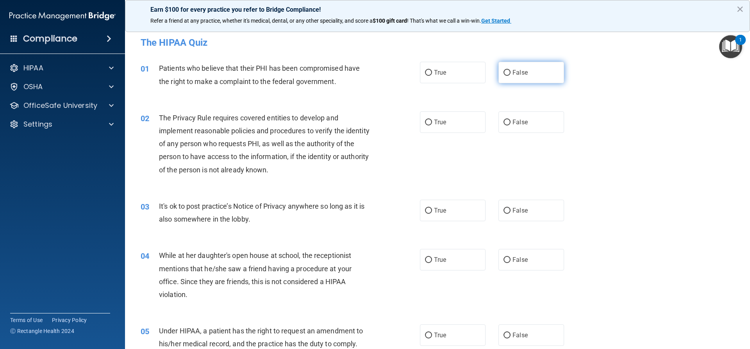
click at [504, 72] on input "False" at bounding box center [507, 73] width 7 height 6
radio input "true"
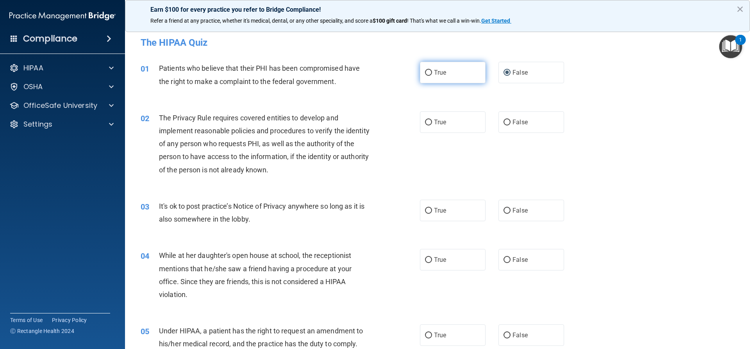
click at [431, 78] on label "True" at bounding box center [453, 72] width 66 height 21
click at [431, 76] on input "True" at bounding box center [428, 73] width 7 height 6
radio input "true"
radio input "false"
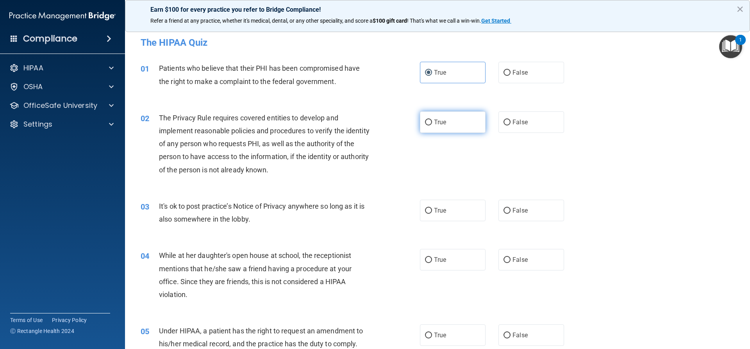
click at [426, 126] on label "True" at bounding box center [453, 121] width 66 height 21
click at [426, 125] on input "True" at bounding box center [428, 123] width 7 height 6
radio input "true"
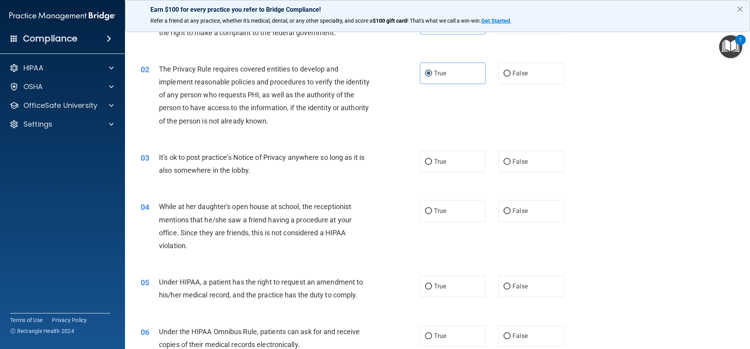
scroll to position [78, 0]
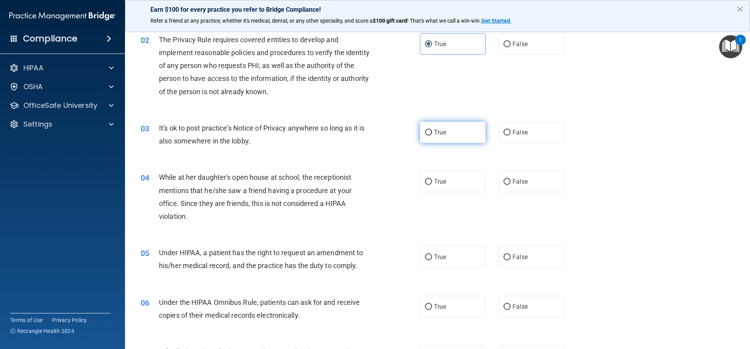
click at [434, 132] on span "True" at bounding box center [440, 132] width 12 height 7
click at [432, 132] on input "True" at bounding box center [428, 133] width 7 height 6
radio input "true"
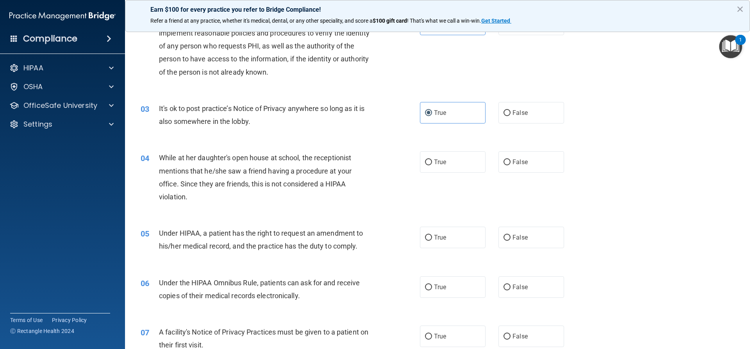
scroll to position [117, 0]
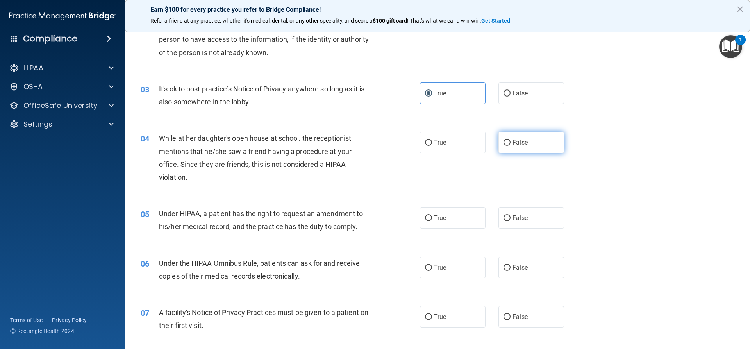
drag, startPoint x: 501, startPoint y: 139, endPoint x: 503, endPoint y: 143, distance: 4.5
click at [503, 141] on label "False" at bounding box center [532, 142] width 66 height 21
click at [508, 148] on label "False" at bounding box center [532, 142] width 66 height 21
click at [508, 146] on input "False" at bounding box center [507, 143] width 7 height 6
radio input "true"
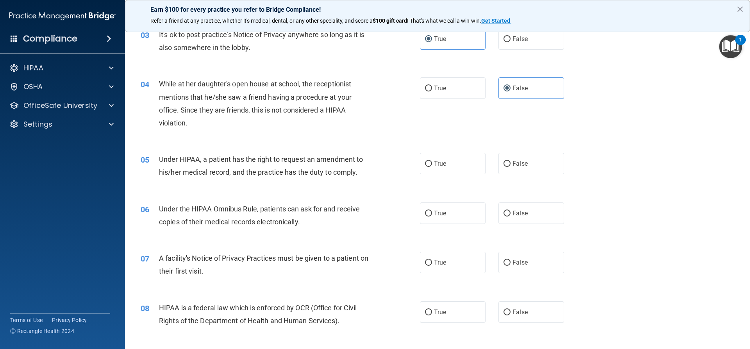
scroll to position [195, 0]
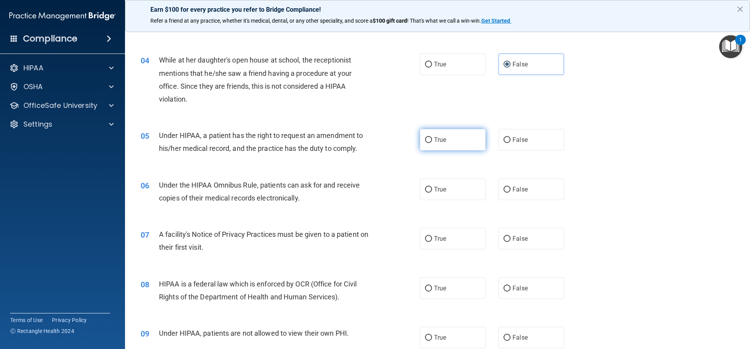
click at [429, 145] on label "True" at bounding box center [453, 139] width 66 height 21
click at [429, 143] on input "True" at bounding box center [428, 140] width 7 height 6
radio input "true"
click at [426, 191] on input "True" at bounding box center [428, 190] width 7 height 6
radio input "true"
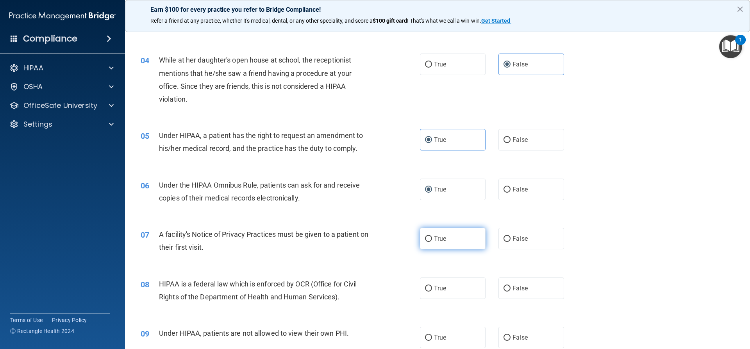
click at [430, 242] on label "True" at bounding box center [453, 238] width 66 height 21
click at [430, 242] on input "True" at bounding box center [428, 239] width 7 height 6
radio input "true"
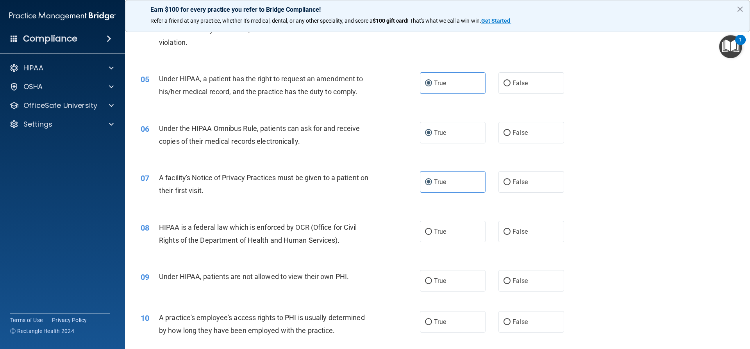
scroll to position [274, 0]
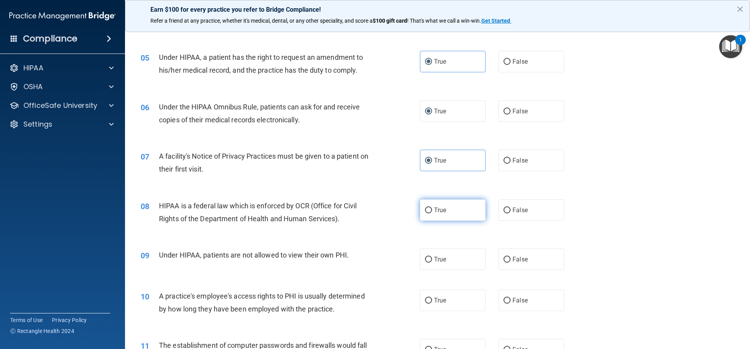
drag, startPoint x: 427, startPoint y: 214, endPoint x: 431, endPoint y: 217, distance: 5.0
click at [428, 214] on label "True" at bounding box center [453, 209] width 66 height 21
click at [428, 213] on input "True" at bounding box center [428, 211] width 7 height 6
radio input "true"
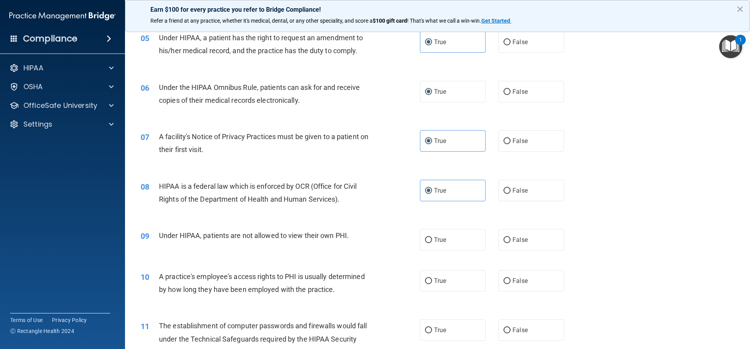
scroll to position [352, 0]
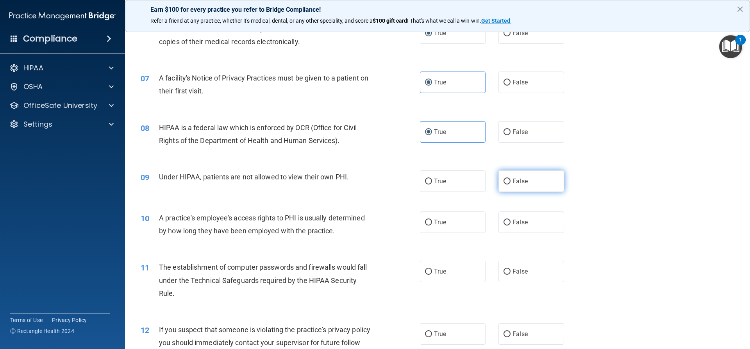
click at [505, 183] on input "False" at bounding box center [507, 182] width 7 height 6
radio input "true"
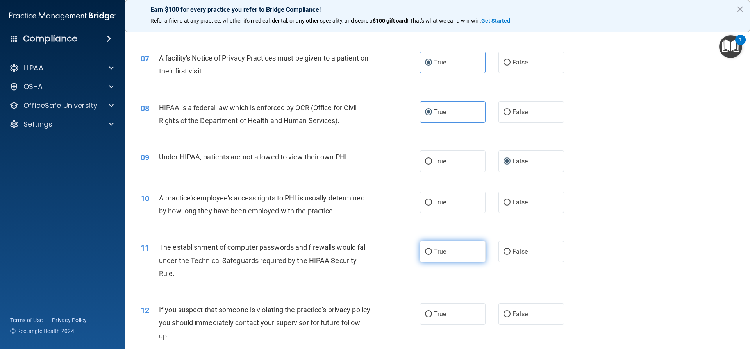
scroll to position [430, 0]
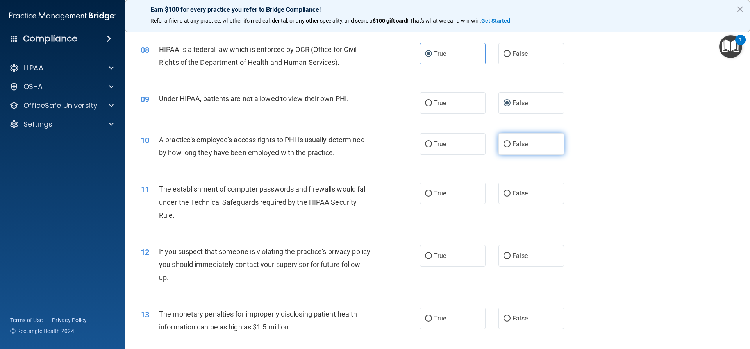
click at [504, 147] on input "False" at bounding box center [507, 144] width 7 height 6
radio input "true"
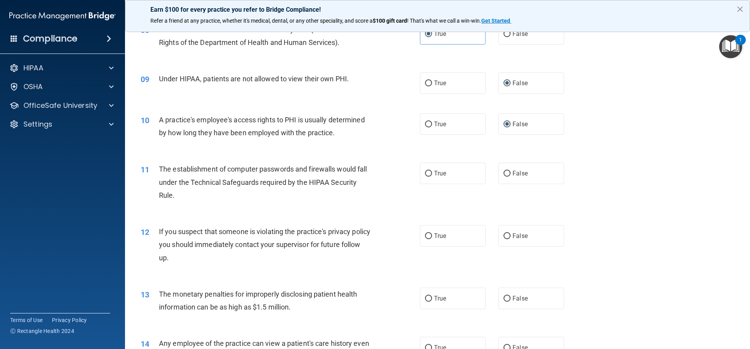
scroll to position [508, 0]
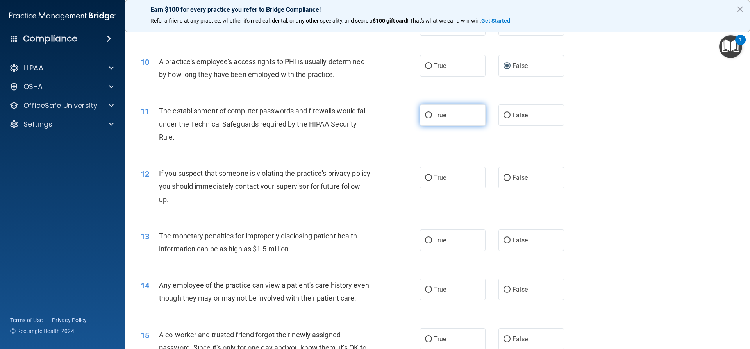
click at [425, 121] on label "True" at bounding box center [453, 114] width 66 height 21
click at [425, 118] on input "True" at bounding box center [428, 116] width 7 height 6
radio input "true"
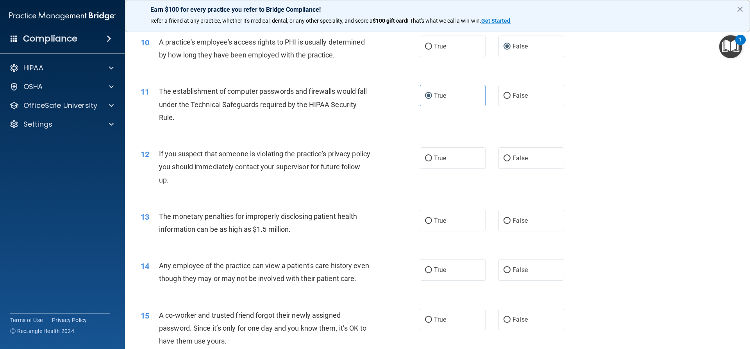
scroll to position [547, 0]
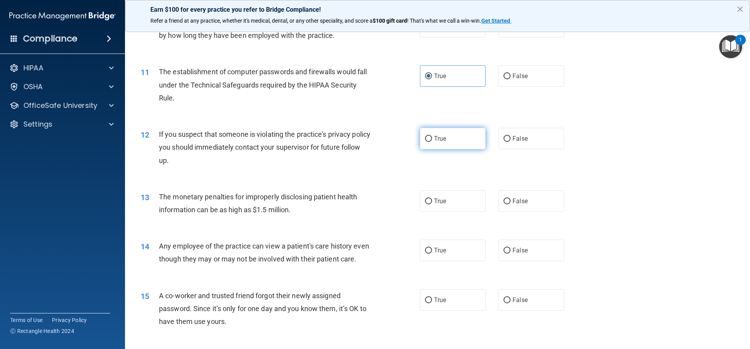
click at [441, 142] on label "True" at bounding box center [453, 138] width 66 height 21
click at [432, 142] on input "True" at bounding box center [428, 139] width 7 height 6
radio input "true"
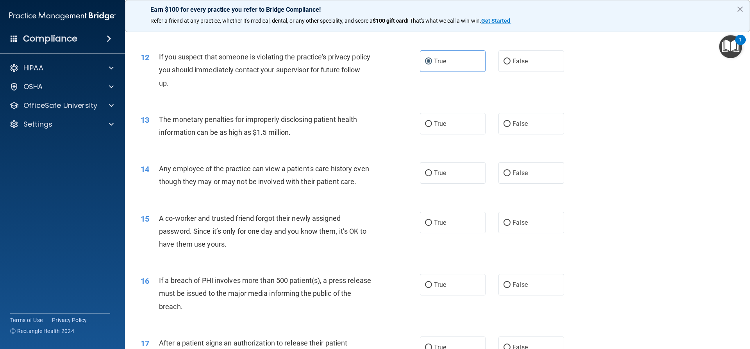
scroll to position [625, 0]
drag, startPoint x: 425, startPoint y: 129, endPoint x: 421, endPoint y: 135, distance: 7.5
click at [425, 130] on label "True" at bounding box center [453, 122] width 66 height 21
click at [425, 126] on input "True" at bounding box center [428, 123] width 7 height 6
radio input "true"
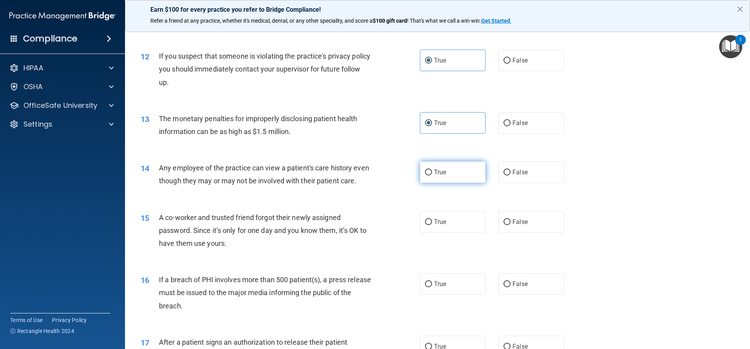
click at [435, 174] on span "True" at bounding box center [440, 171] width 12 height 7
click at [432, 174] on input "True" at bounding box center [428, 173] width 7 height 6
radio input "true"
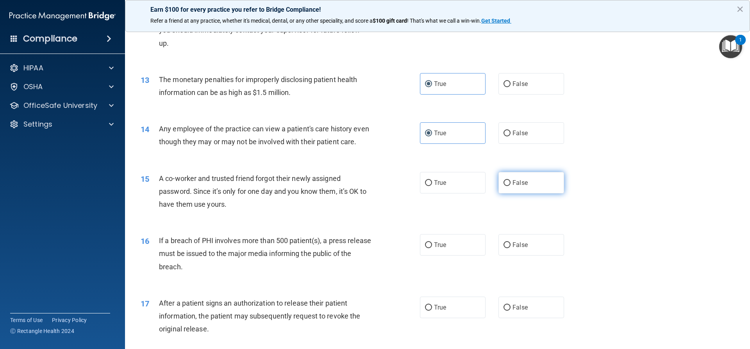
click at [505, 193] on label "False" at bounding box center [532, 182] width 66 height 21
click at [505, 186] on input "False" at bounding box center [507, 183] width 7 height 6
radio input "true"
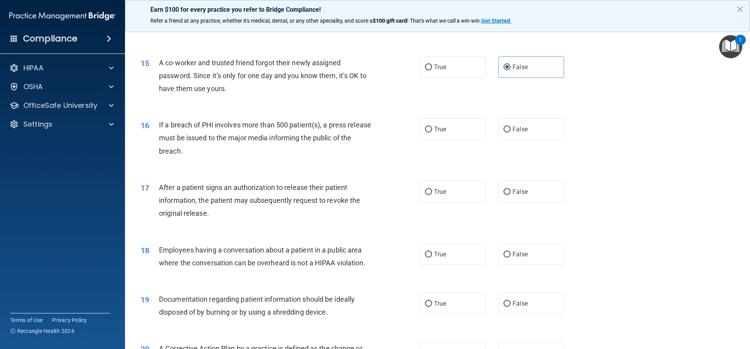
scroll to position [782, 0]
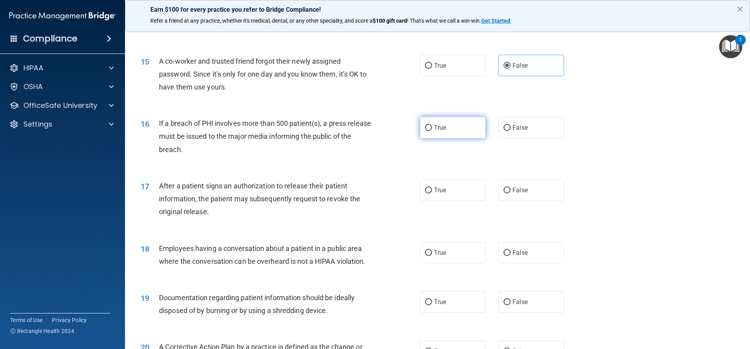
drag, startPoint x: 437, startPoint y: 147, endPoint x: 433, endPoint y: 149, distance: 4.9
click at [437, 138] on label "True" at bounding box center [453, 127] width 66 height 21
click at [432, 131] on input "True" at bounding box center [428, 128] width 7 height 6
radio input "true"
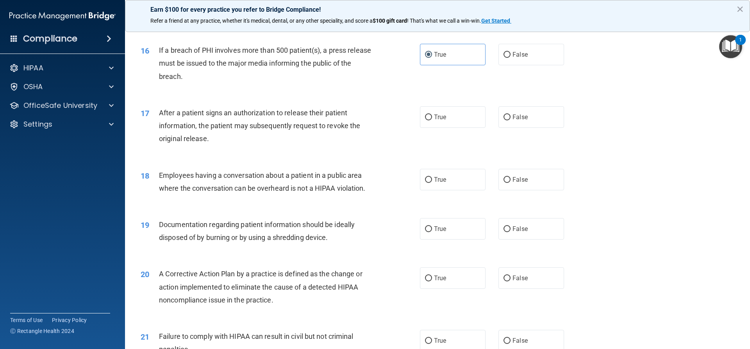
scroll to position [860, 0]
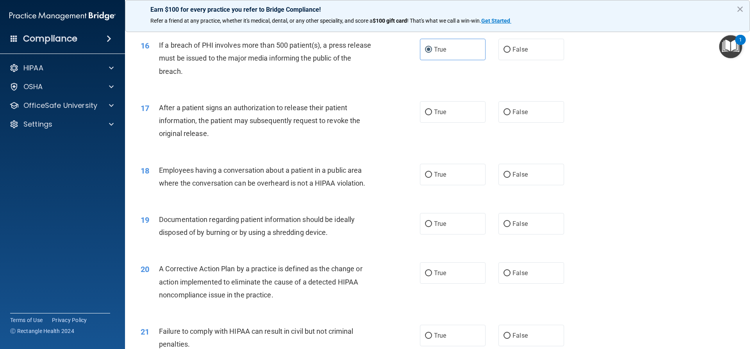
drag, startPoint x: 422, startPoint y: 132, endPoint x: 408, endPoint y: 140, distance: 15.6
click at [420, 123] on label "True" at bounding box center [453, 111] width 66 height 21
click at [425, 115] on input "True" at bounding box center [428, 112] width 7 height 6
radio input "true"
click at [513, 178] on span "False" at bounding box center [520, 174] width 15 height 7
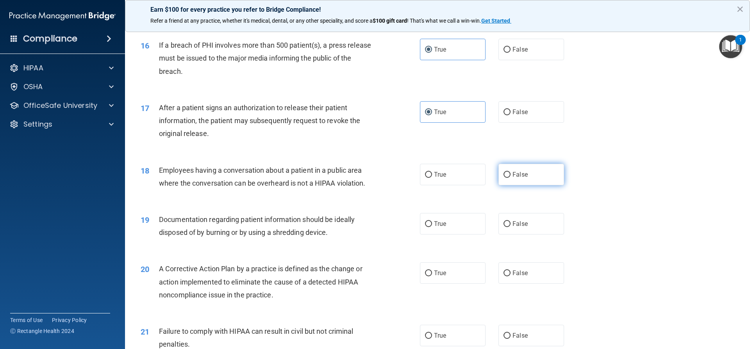
click at [511, 178] on input "False" at bounding box center [507, 175] width 7 height 6
radio input "true"
click at [431, 235] on label "True" at bounding box center [453, 223] width 66 height 21
click at [431, 227] on input "True" at bounding box center [428, 224] width 7 height 6
radio input "true"
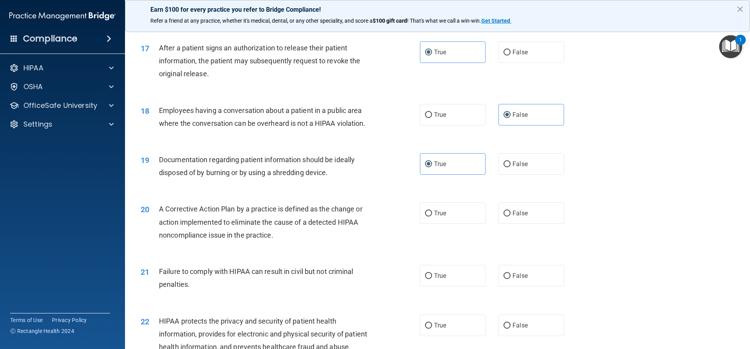
scroll to position [938, 0]
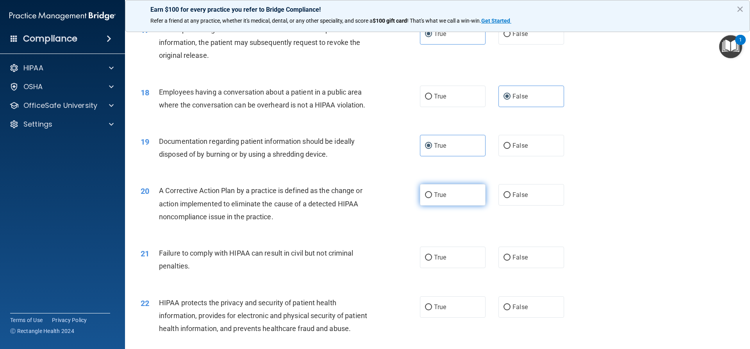
click at [425, 198] on input "True" at bounding box center [428, 195] width 7 height 6
radio input "true"
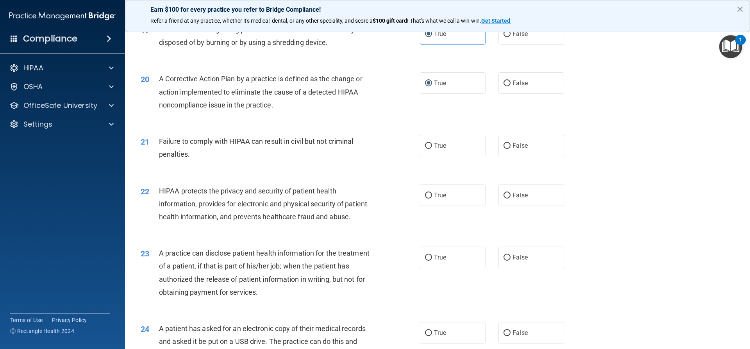
scroll to position [1055, 0]
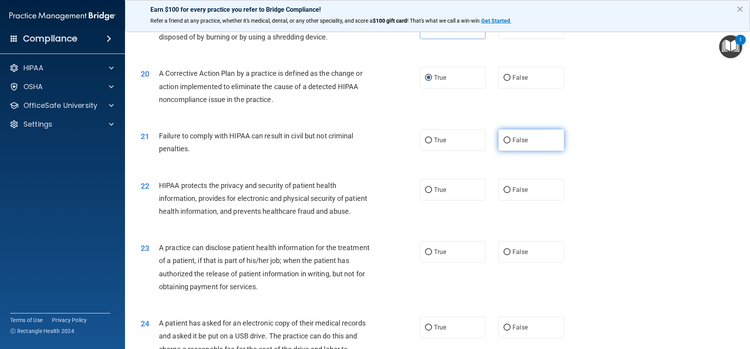
click at [506, 151] on label "False" at bounding box center [532, 139] width 66 height 21
click at [506, 143] on input "False" at bounding box center [507, 141] width 7 height 6
radio input "true"
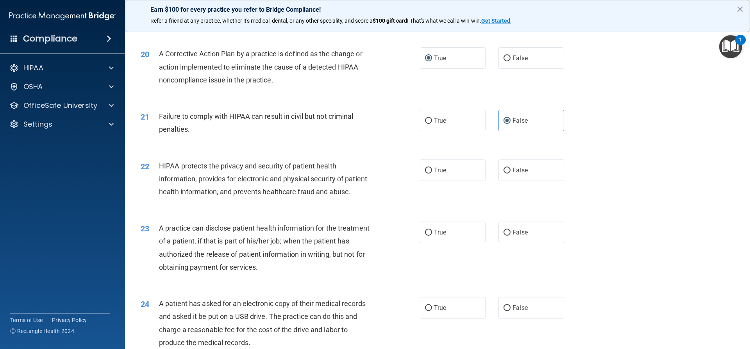
scroll to position [1094, 0]
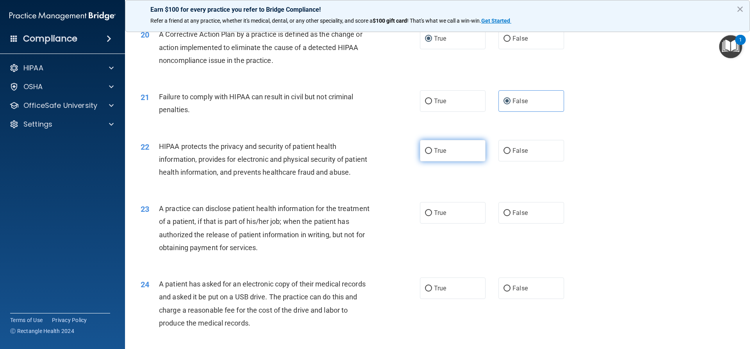
click at [425, 154] on input "True" at bounding box center [428, 151] width 7 height 6
radio input "true"
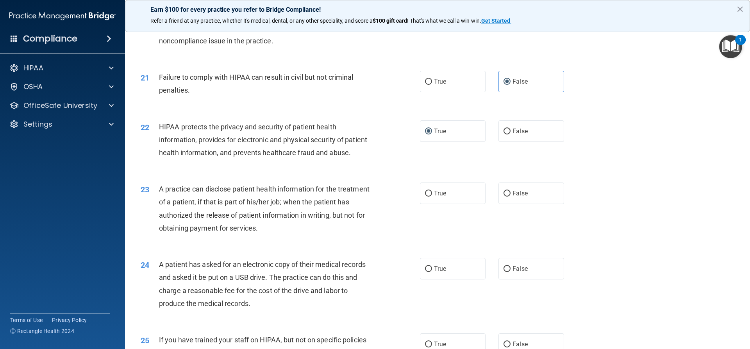
scroll to position [1134, 0]
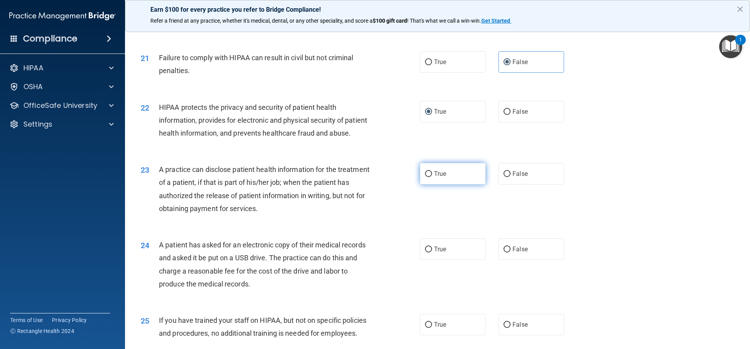
click at [431, 184] on label "True" at bounding box center [453, 173] width 66 height 21
click at [431, 177] on input "True" at bounding box center [428, 174] width 7 height 6
radio input "true"
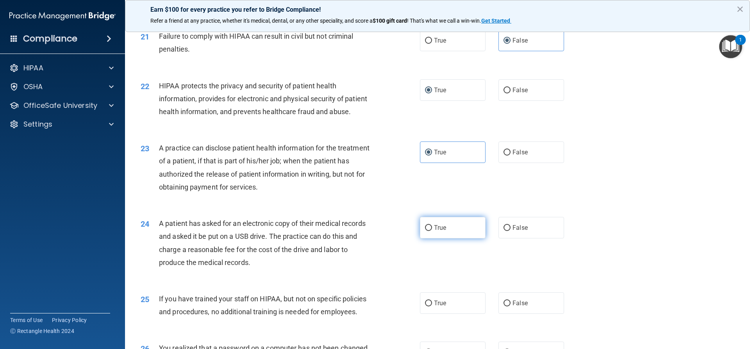
scroll to position [1251, 0]
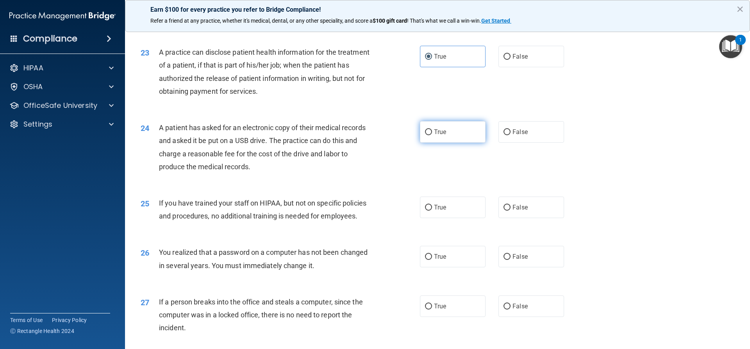
click at [427, 143] on label "True" at bounding box center [453, 131] width 66 height 21
click at [427, 135] on input "True" at bounding box center [428, 132] width 7 height 6
radio input "true"
click at [513, 211] on span "False" at bounding box center [520, 207] width 15 height 7
click at [511, 211] on input "False" at bounding box center [507, 208] width 7 height 6
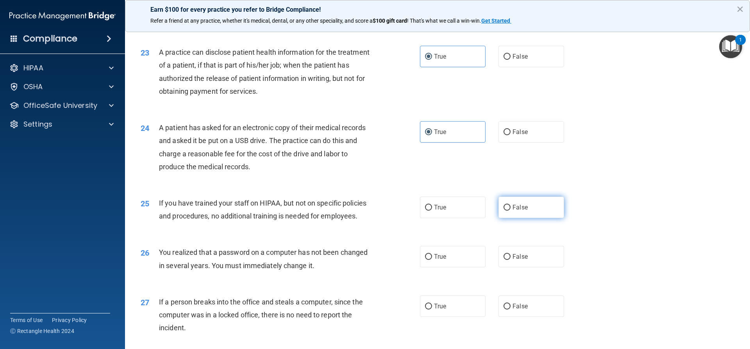
radio input "true"
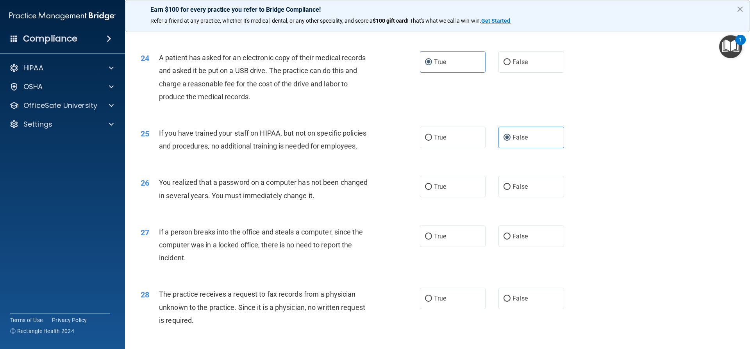
scroll to position [1329, 0]
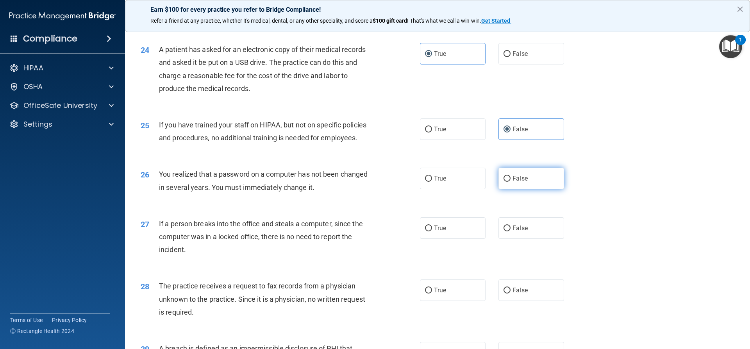
click at [508, 189] on label "False" at bounding box center [532, 178] width 66 height 21
click at [508, 182] on input "False" at bounding box center [507, 179] width 7 height 6
radio input "true"
click at [505, 231] on input "False" at bounding box center [507, 229] width 7 height 6
radio input "true"
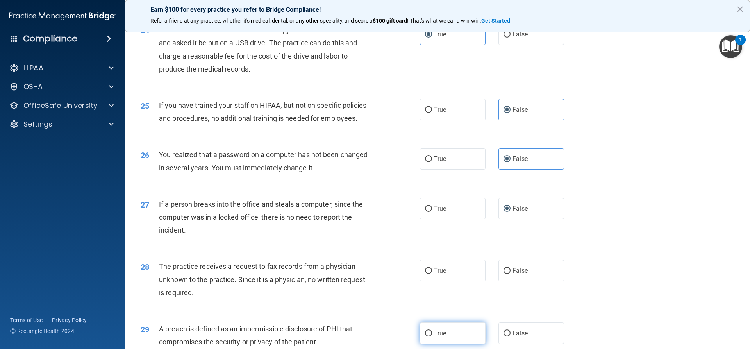
scroll to position [1407, 0]
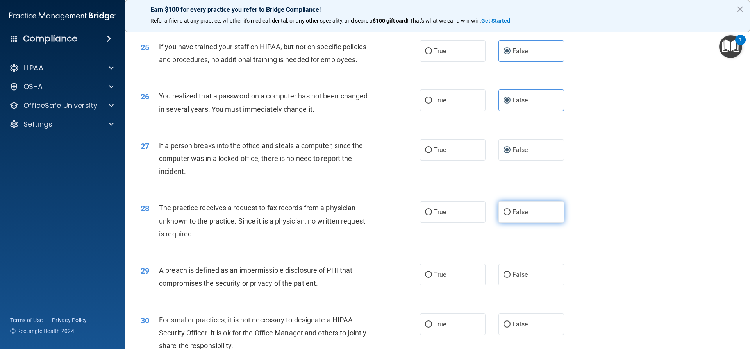
drag, startPoint x: 505, startPoint y: 240, endPoint x: 504, endPoint y: 247, distance: 7.5
click at [504, 223] on label "False" at bounding box center [532, 211] width 66 height 21
click at [504, 215] on input "False" at bounding box center [507, 213] width 7 height 6
radio input "true"
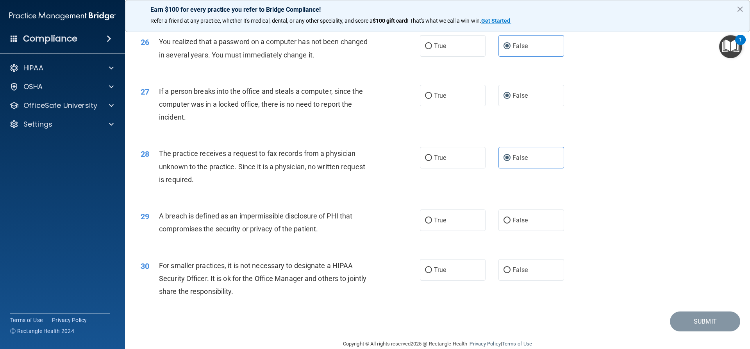
scroll to position [1485, 0]
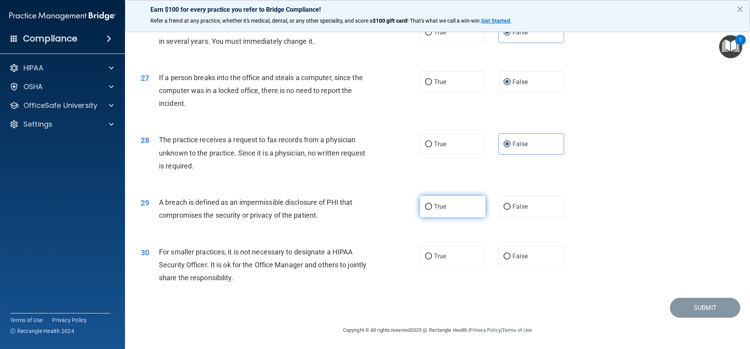
click at [428, 217] on label "True" at bounding box center [453, 206] width 66 height 21
click at [428, 210] on input "True" at bounding box center [428, 207] width 7 height 6
radio input "true"
click at [509, 257] on label "False" at bounding box center [532, 255] width 66 height 21
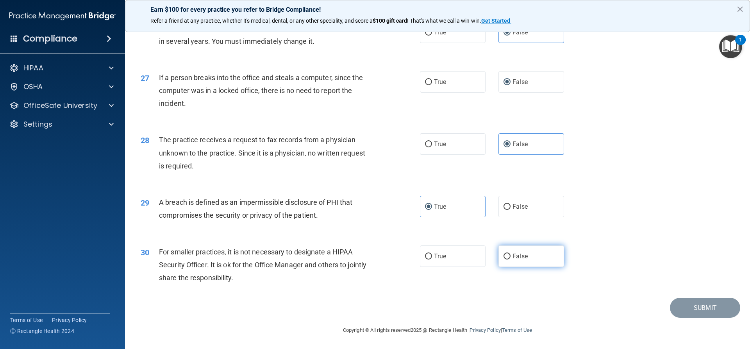
click at [509, 257] on input "False" at bounding box center [507, 257] width 7 height 6
radio input "true"
drag, startPoint x: 701, startPoint y: 303, endPoint x: 710, endPoint y: 306, distance: 9.4
click at [705, 305] on button "Submit" at bounding box center [705, 308] width 70 height 20
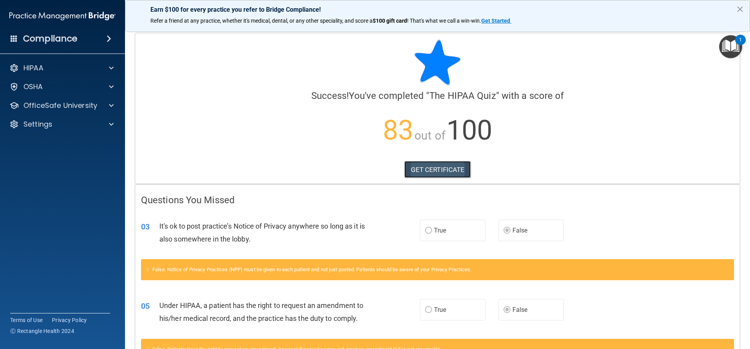
click at [426, 168] on link "GET CERTIFICATE" at bounding box center [438, 169] width 67 height 17
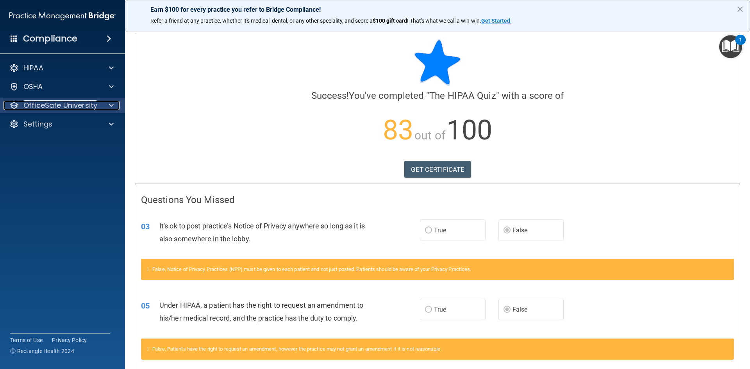
click at [69, 105] on p "OfficeSafe University" at bounding box center [60, 105] width 74 height 9
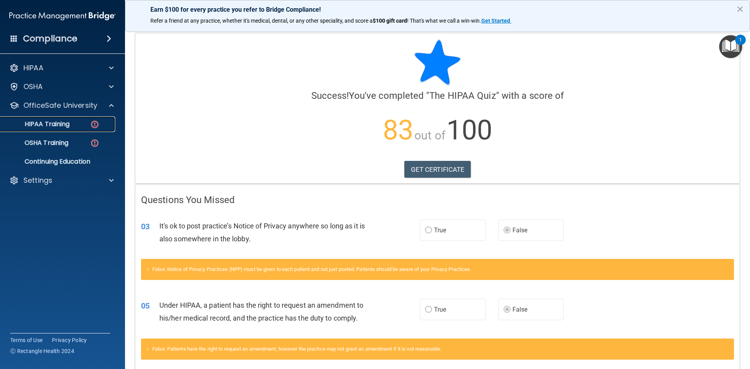
click at [66, 123] on p "HIPAA Training" at bounding box center [37, 124] width 64 height 8
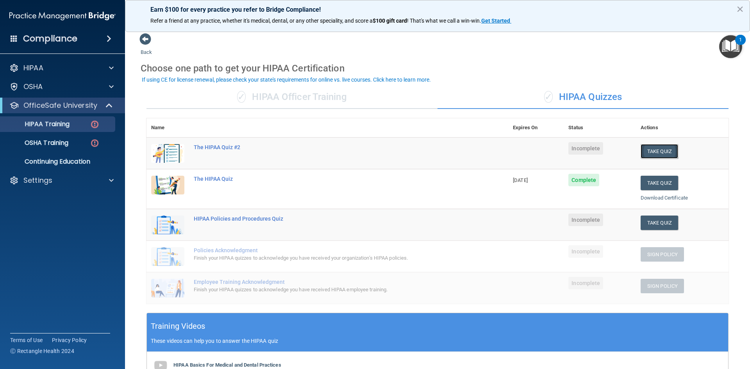
click at [657, 152] on button "Take Quiz" at bounding box center [660, 151] width 38 height 14
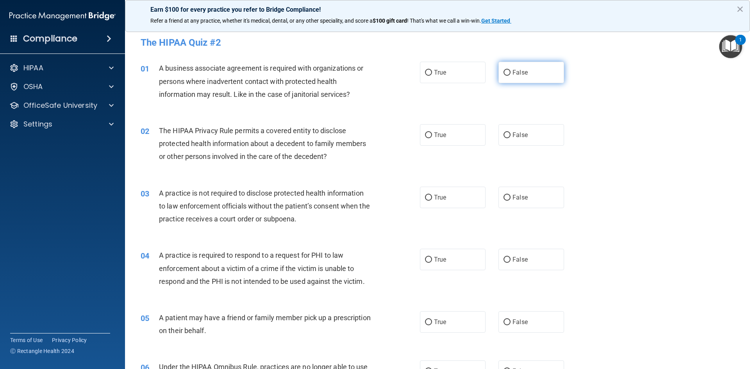
click at [507, 76] on label "False" at bounding box center [532, 72] width 66 height 21
click at [507, 76] on input "False" at bounding box center [507, 73] width 7 height 6
radio input "true"
click at [432, 139] on label "True" at bounding box center [453, 134] width 66 height 21
click at [432, 138] on input "True" at bounding box center [428, 136] width 7 height 6
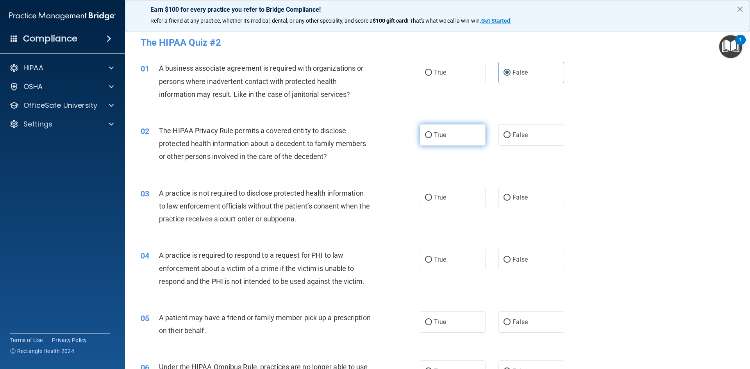
radio input "true"
drag, startPoint x: 504, startPoint y: 203, endPoint x: 500, endPoint y: 208, distance: 6.1
click at [504, 203] on label "False" at bounding box center [532, 197] width 66 height 21
click at [504, 201] on input "False" at bounding box center [507, 198] width 7 height 6
radio input "true"
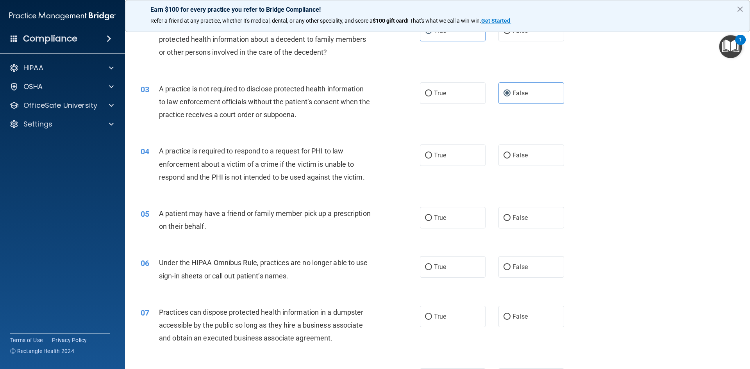
scroll to position [117, 0]
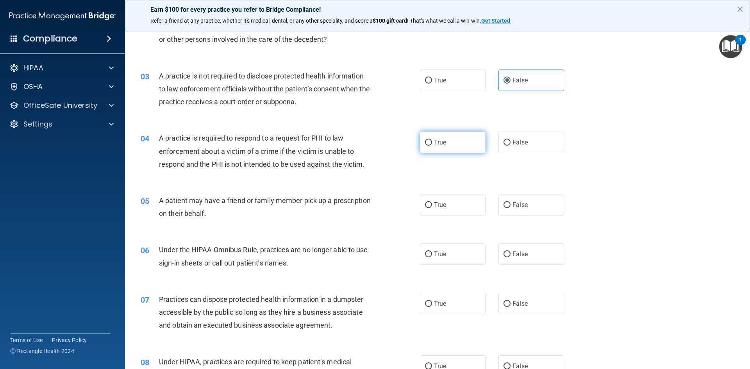
drag, startPoint x: 425, startPoint y: 143, endPoint x: 426, endPoint y: 149, distance: 6.3
click at [426, 147] on label "True" at bounding box center [453, 142] width 66 height 21
click at [426, 146] on input "True" at bounding box center [428, 143] width 7 height 6
radio input "true"
click at [423, 209] on label "True" at bounding box center [453, 204] width 66 height 21
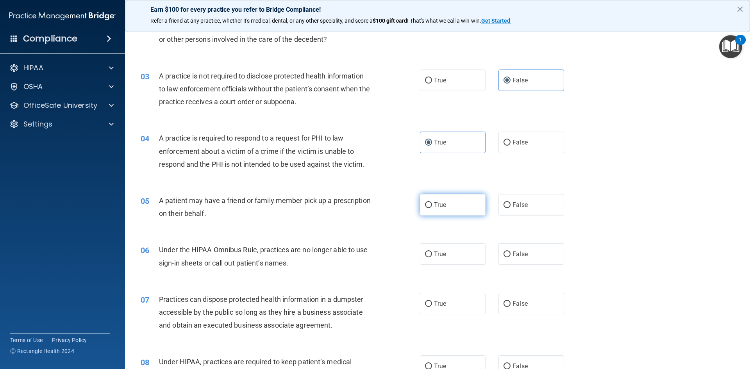
click at [425, 208] on input "True" at bounding box center [428, 205] width 7 height 6
radio input "true"
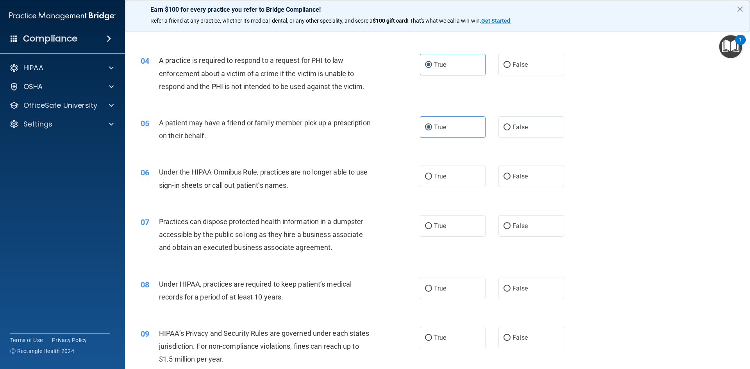
scroll to position [195, 0]
click at [513, 179] on span "False" at bounding box center [520, 175] width 15 height 7
click at [511, 179] on input "False" at bounding box center [507, 177] width 7 height 6
radio input "true"
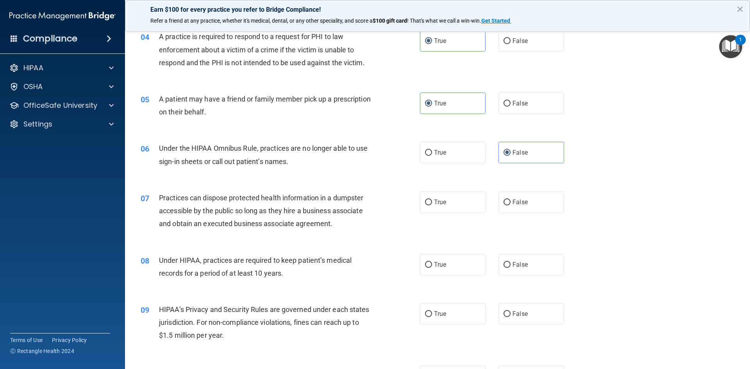
scroll to position [274, 0]
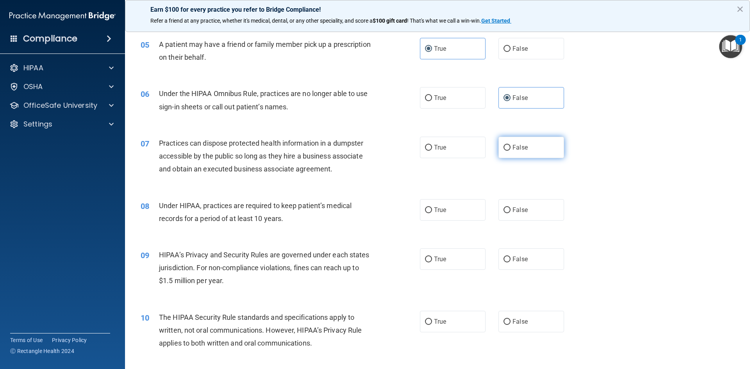
click at [506, 153] on label "False" at bounding box center [532, 147] width 66 height 21
click at [506, 151] on input "False" at bounding box center [507, 148] width 7 height 6
radio input "true"
drag, startPoint x: 504, startPoint y: 213, endPoint x: 502, endPoint y: 216, distance: 4.2
click at [503, 215] on label "False" at bounding box center [532, 209] width 66 height 21
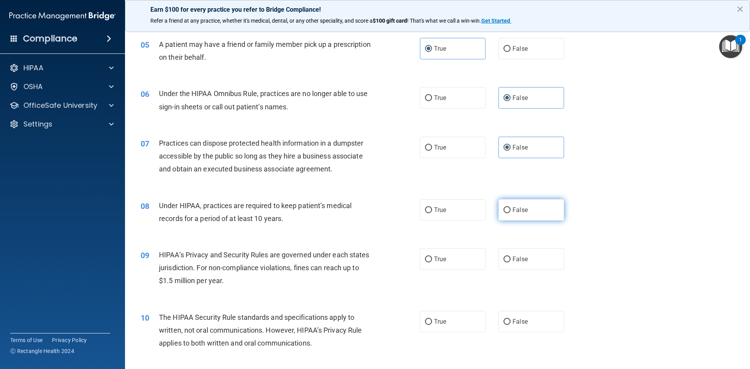
click at [504, 213] on input "False" at bounding box center [507, 211] width 7 height 6
radio input "true"
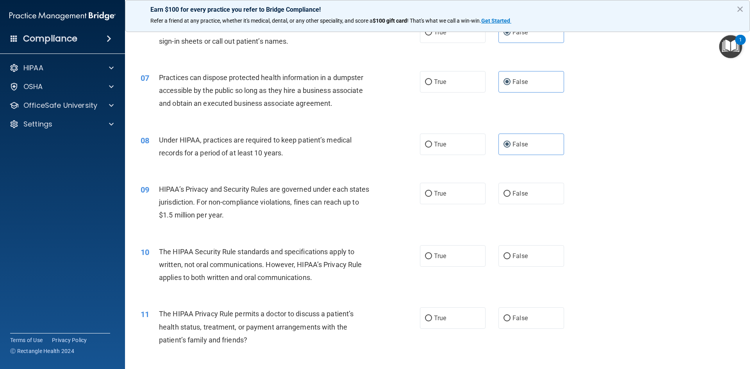
scroll to position [352, 0]
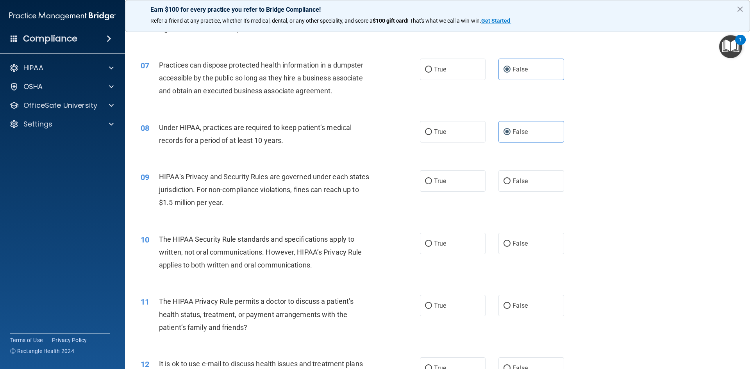
drag, startPoint x: 419, startPoint y: 185, endPoint x: 421, endPoint y: 194, distance: 9.2
click at [420, 192] on label "True" at bounding box center [453, 180] width 66 height 21
click at [425, 184] on input "True" at bounding box center [428, 182] width 7 height 6
radio input "true"
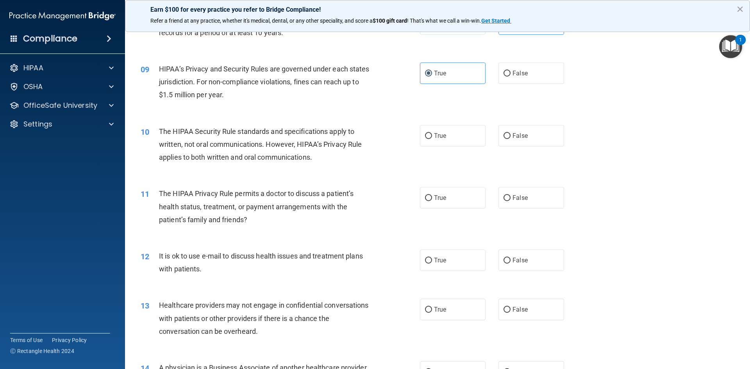
scroll to position [469, 0]
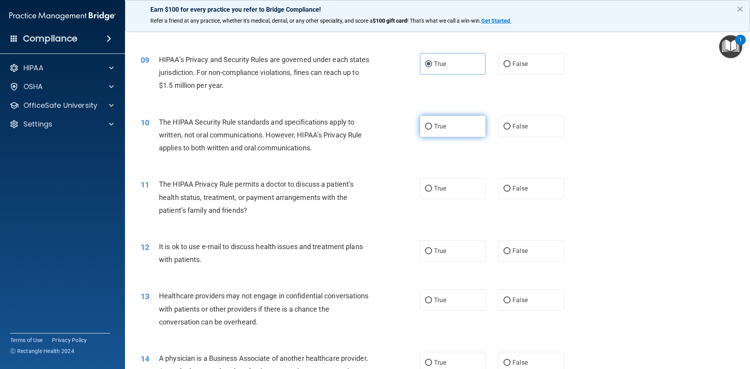
click at [429, 127] on label "True" at bounding box center [453, 126] width 66 height 21
click at [427, 127] on input "True" at bounding box center [428, 127] width 7 height 6
radio input "true"
click at [430, 188] on label "True" at bounding box center [453, 188] width 66 height 21
click at [430, 188] on input "True" at bounding box center [428, 189] width 7 height 6
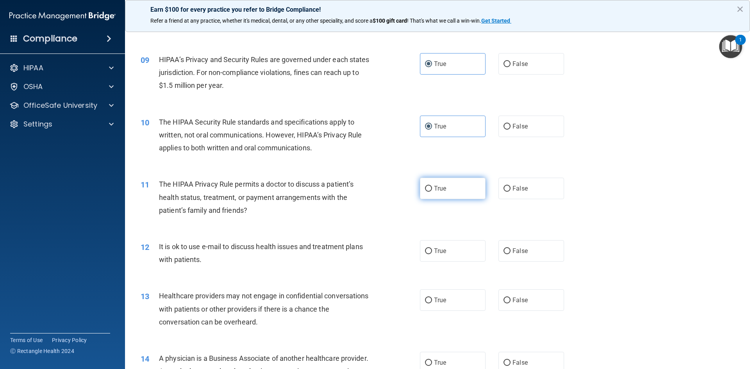
radio input "true"
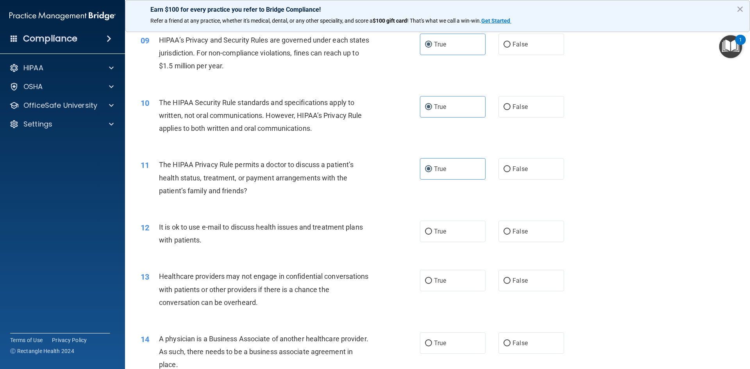
scroll to position [508, 0]
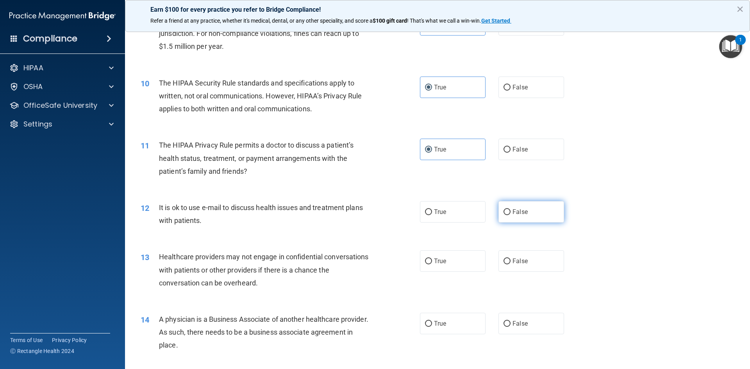
click at [504, 214] on input "False" at bounding box center [507, 213] width 7 height 6
radio input "true"
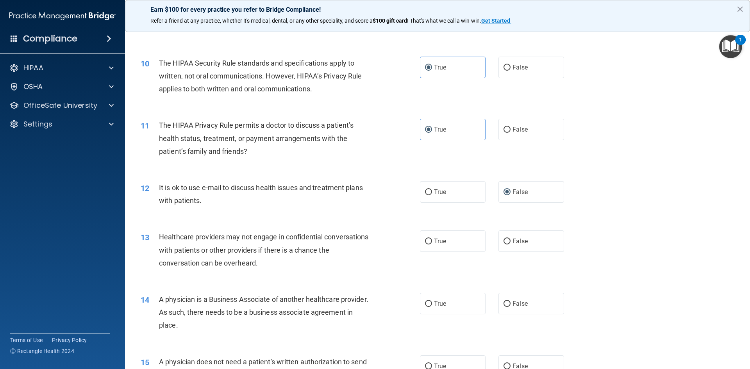
scroll to position [586, 0]
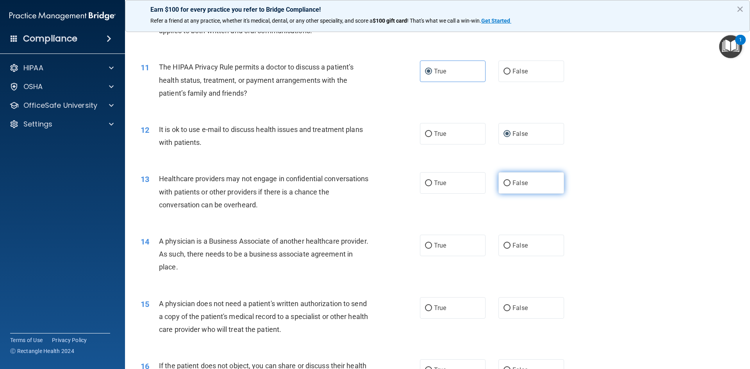
drag, startPoint x: 504, startPoint y: 184, endPoint x: 502, endPoint y: 189, distance: 5.1
click at [505, 188] on label "False" at bounding box center [532, 182] width 66 height 21
click at [505, 186] on input "False" at bounding box center [507, 184] width 7 height 6
radio input "true"
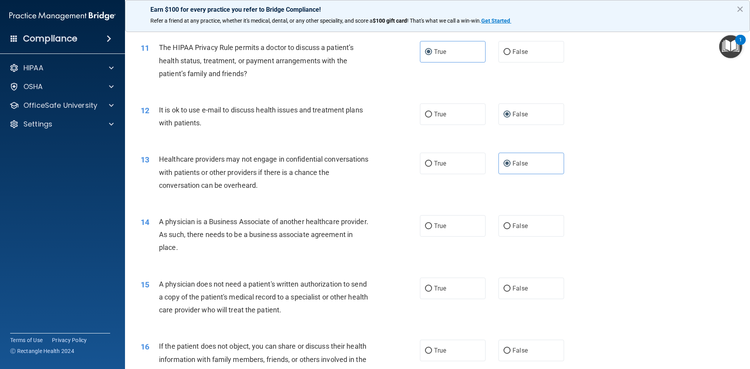
scroll to position [625, 0]
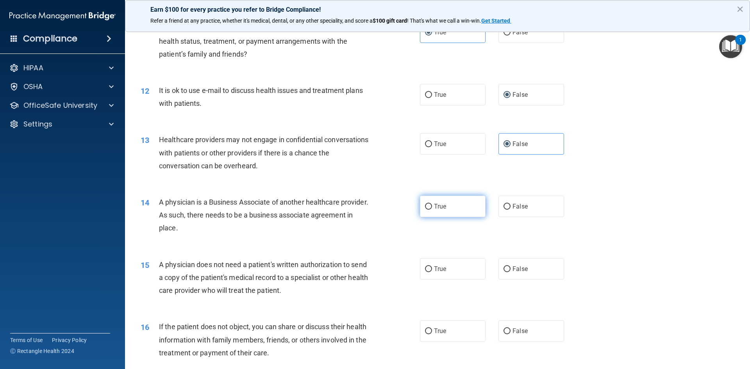
drag, startPoint x: 437, startPoint y: 209, endPoint x: 431, endPoint y: 217, distance: 10.6
click at [437, 212] on label "True" at bounding box center [453, 206] width 66 height 21
click at [432, 210] on input "True" at bounding box center [428, 207] width 7 height 6
radio input "true"
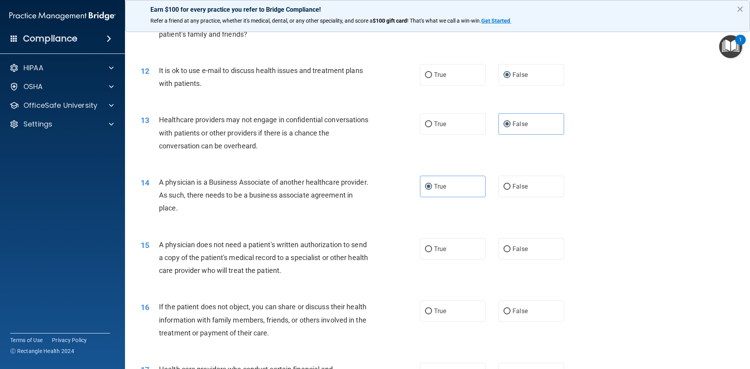
scroll to position [704, 0]
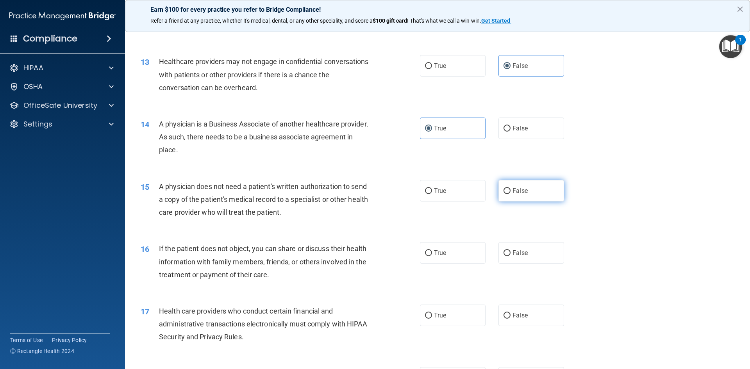
click at [513, 193] on span "False" at bounding box center [520, 190] width 15 height 7
click at [511, 193] on input "False" at bounding box center [507, 191] width 7 height 6
radio input "true"
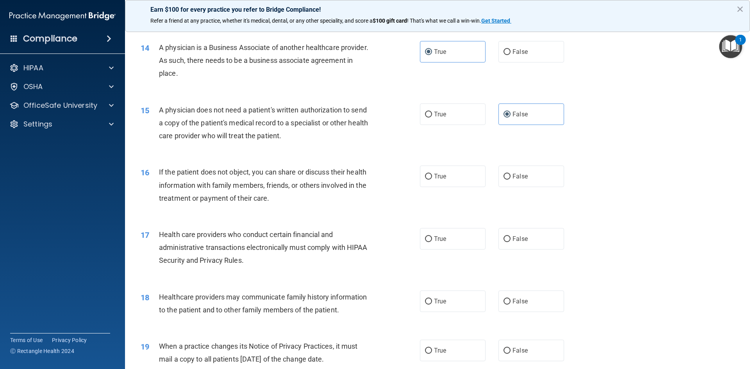
scroll to position [782, 0]
click at [425, 177] on input "True" at bounding box center [428, 175] width 7 height 6
radio input "true"
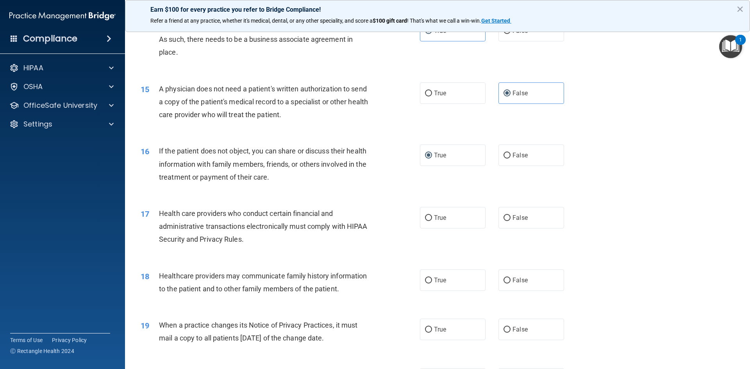
scroll to position [821, 0]
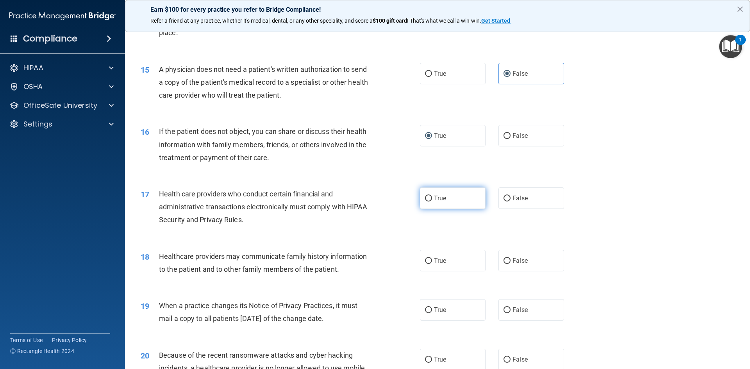
drag, startPoint x: 427, startPoint y: 201, endPoint x: 426, endPoint y: 206, distance: 4.3
click at [426, 202] on input "True" at bounding box center [428, 199] width 7 height 6
radio input "true"
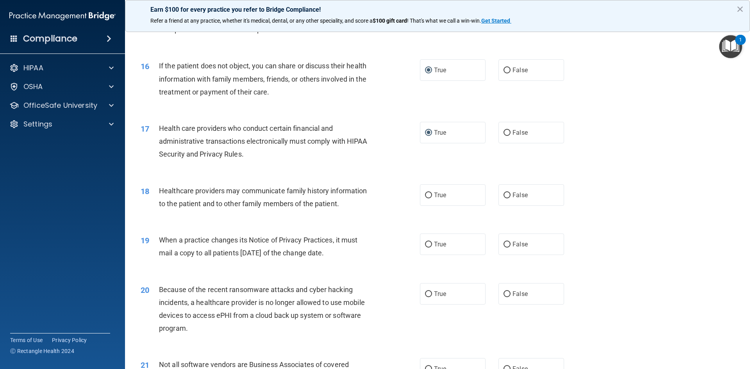
scroll to position [899, 0]
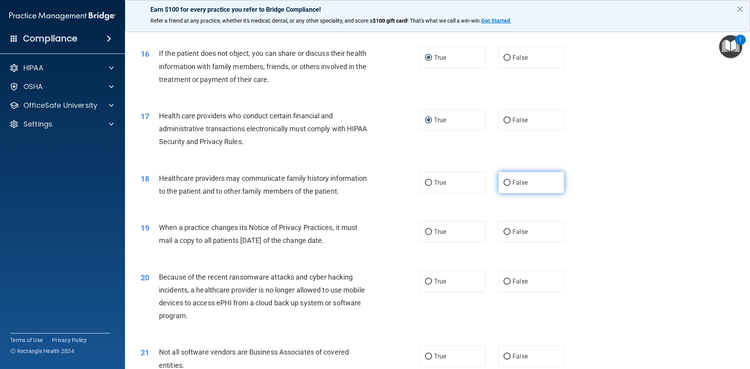
click at [504, 184] on input "False" at bounding box center [507, 183] width 7 height 6
radio input "true"
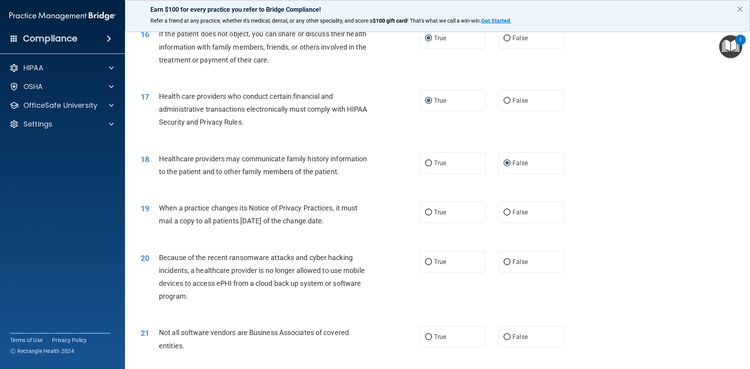
scroll to position [977, 0]
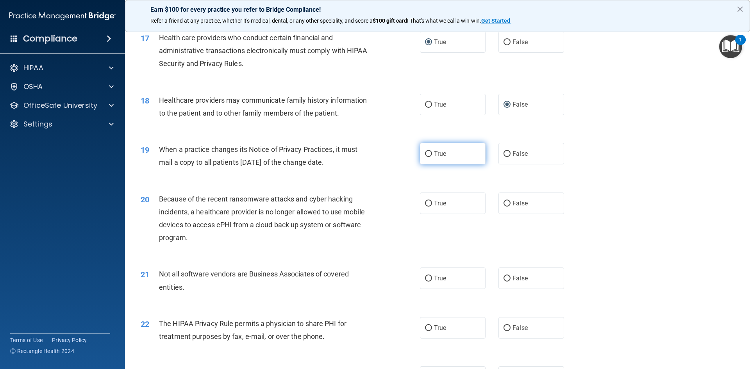
click at [424, 158] on label "True" at bounding box center [453, 153] width 66 height 21
click at [425, 157] on input "True" at bounding box center [428, 154] width 7 height 6
radio input "true"
drag, startPoint x: 433, startPoint y: 206, endPoint x: 432, endPoint y: 212, distance: 6.0
click at [432, 209] on label "True" at bounding box center [453, 203] width 66 height 21
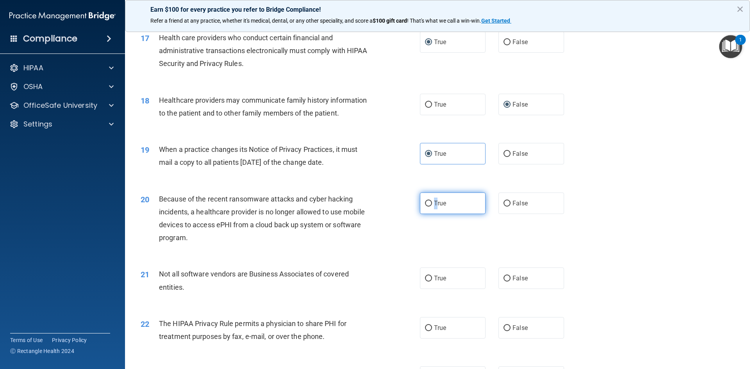
click at [428, 205] on input "True" at bounding box center [428, 204] width 7 height 6
radio input "true"
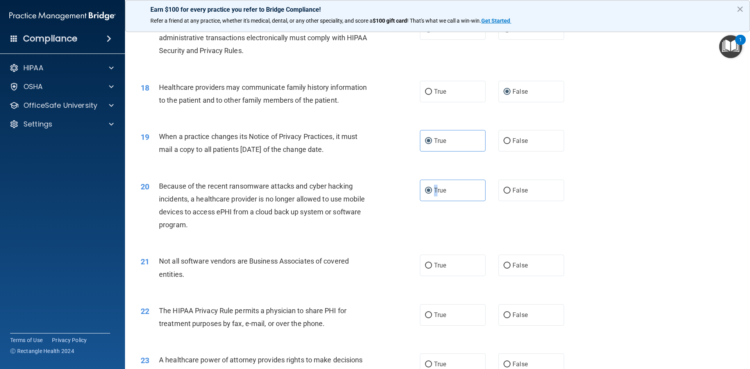
scroll to position [1016, 0]
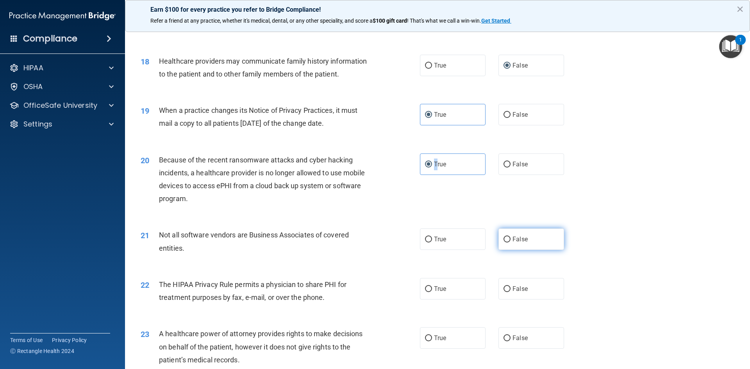
click at [505, 242] on input "False" at bounding box center [507, 240] width 7 height 6
radio input "true"
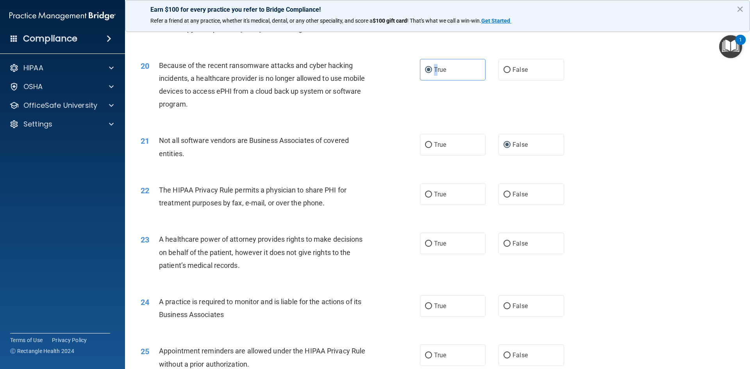
scroll to position [1134, 0]
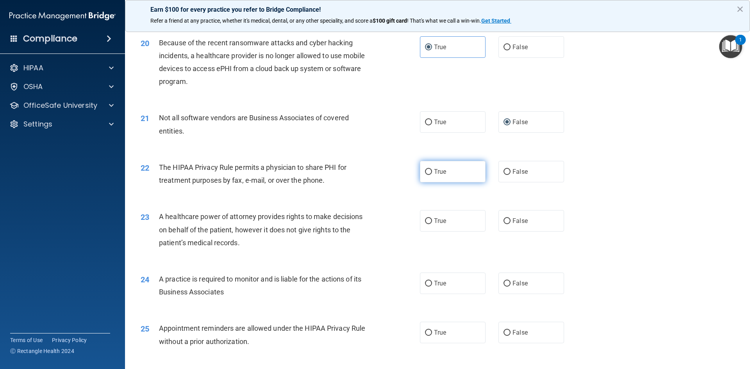
click at [423, 176] on label "True" at bounding box center [453, 171] width 66 height 21
click at [425, 175] on input "True" at bounding box center [428, 172] width 7 height 6
radio input "true"
drag, startPoint x: 507, startPoint y: 220, endPoint x: 506, endPoint y: 224, distance: 4.8
click at [506, 224] on input "False" at bounding box center [507, 222] width 7 height 6
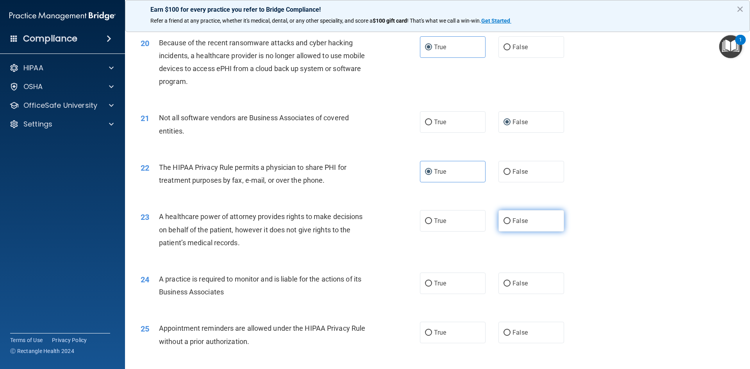
radio input "true"
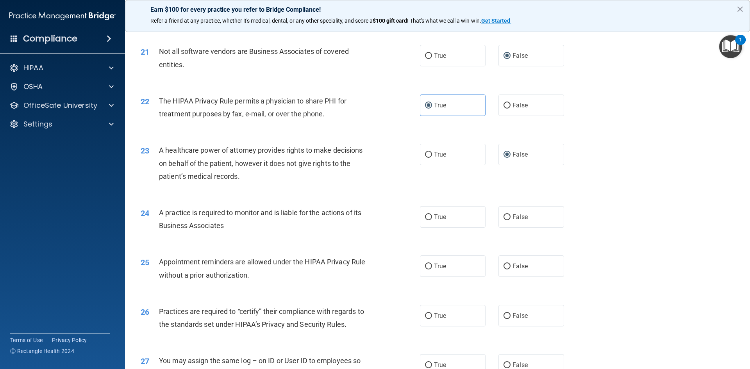
scroll to position [1212, 0]
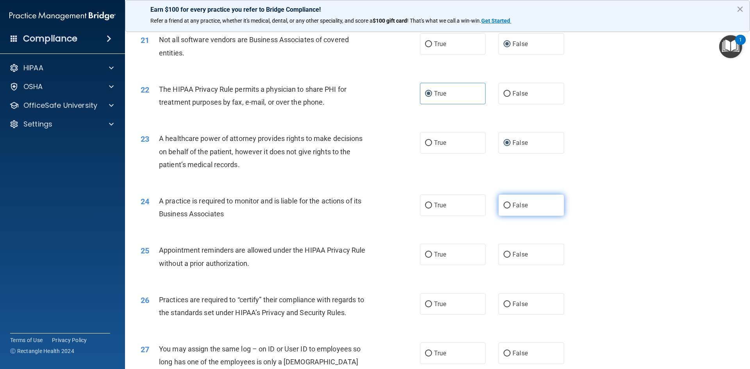
click at [504, 208] on input "False" at bounding box center [507, 206] width 7 height 6
radio input "true"
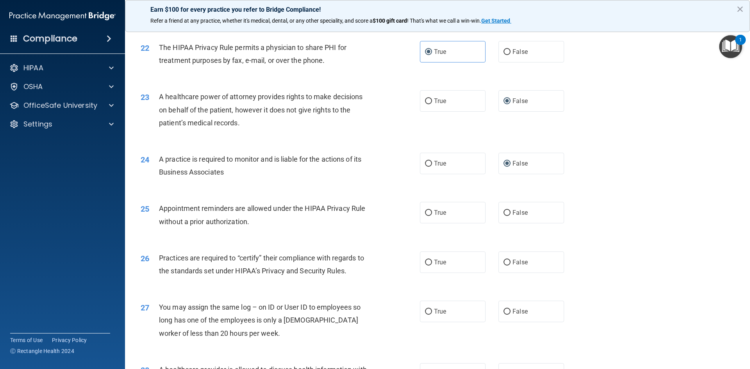
scroll to position [1290, 0]
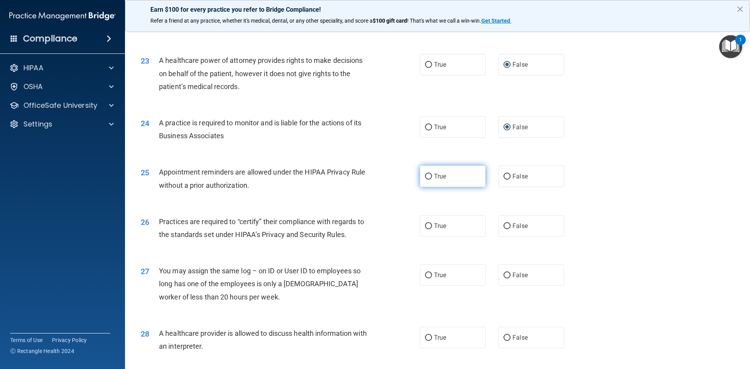
click at [430, 181] on label "True" at bounding box center [453, 176] width 66 height 21
click at [430, 180] on input "True" at bounding box center [428, 177] width 7 height 6
radio input "true"
click at [423, 231] on label "True" at bounding box center [453, 225] width 66 height 21
click at [425, 229] on input "True" at bounding box center [428, 227] width 7 height 6
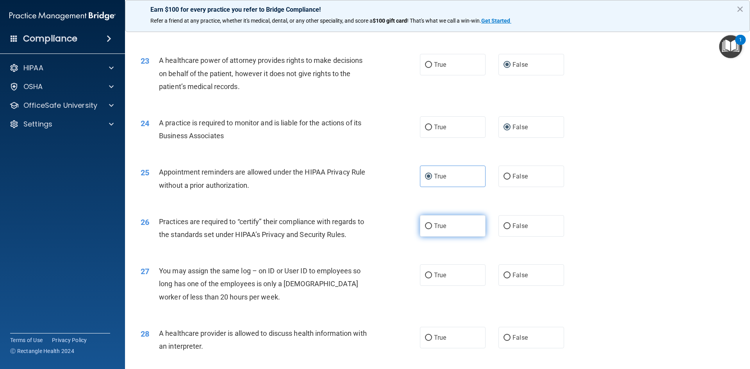
radio input "true"
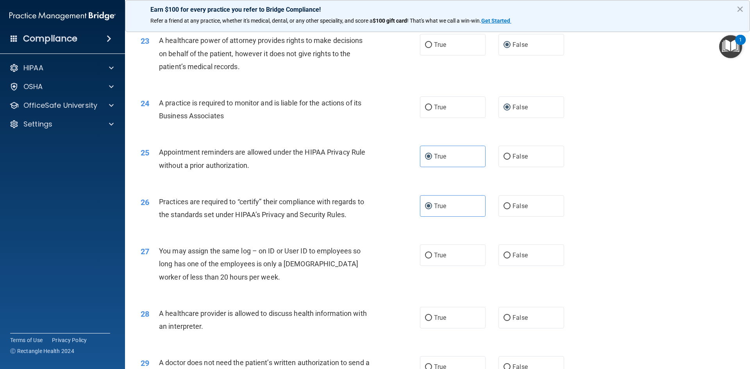
scroll to position [1368, 0]
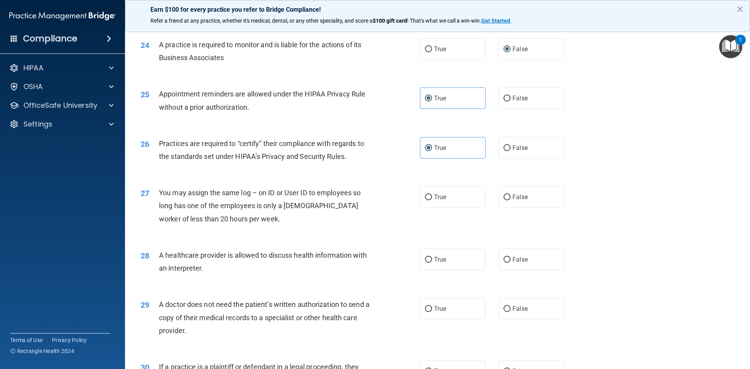
drag, startPoint x: 500, startPoint y: 201, endPoint x: 487, endPoint y: 208, distance: 14.9
click at [500, 202] on label "False" at bounding box center [532, 196] width 66 height 21
click at [504, 201] on input "False" at bounding box center [507, 198] width 7 height 6
radio input "true"
click at [428, 262] on input "True" at bounding box center [428, 260] width 7 height 6
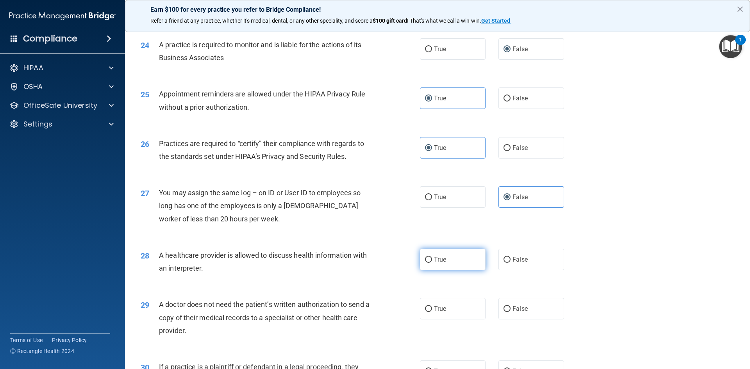
radio input "true"
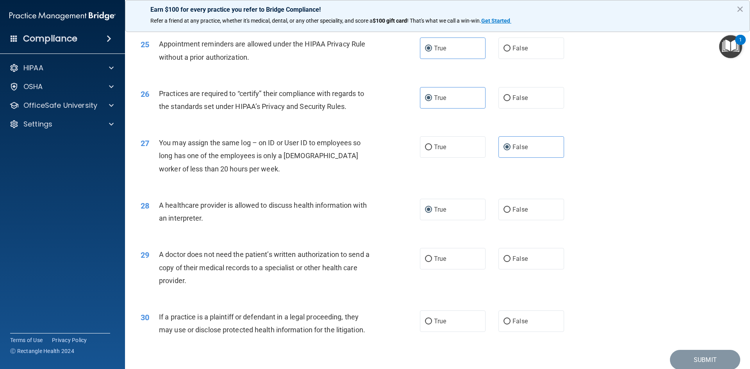
scroll to position [1446, 0]
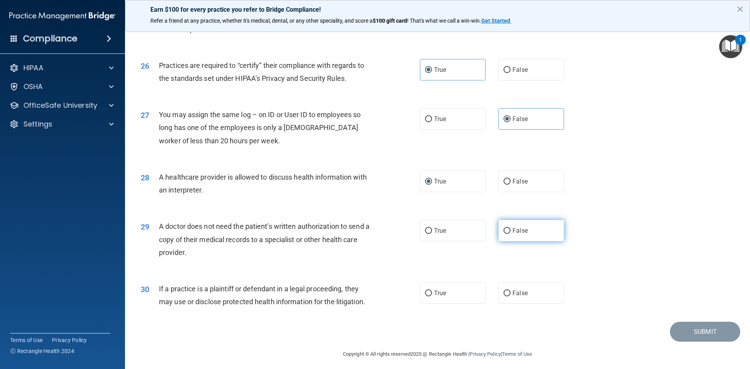
click at [504, 231] on input "False" at bounding box center [507, 231] width 7 height 6
radio input "true"
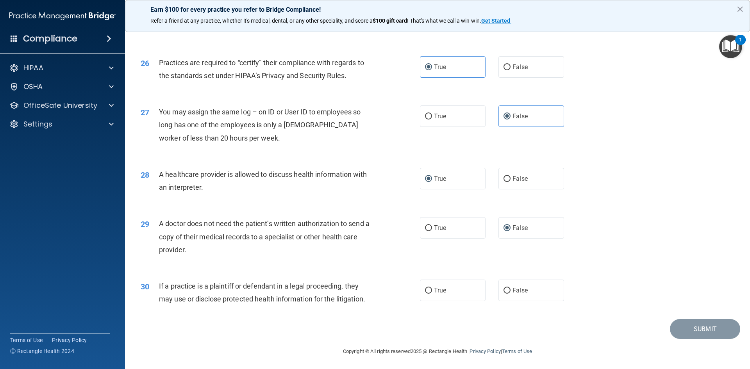
scroll to position [1450, 0]
click at [505, 292] on input "False" at bounding box center [507, 290] width 7 height 6
radio input "true"
click at [704, 326] on button "Submit" at bounding box center [705, 328] width 70 height 20
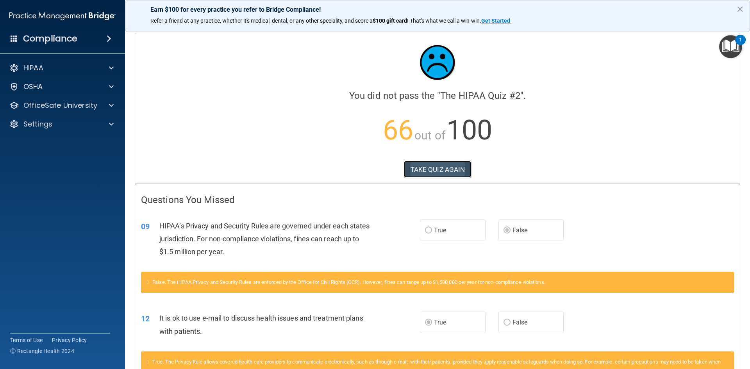
click at [447, 167] on button "TAKE QUIZ AGAIN" at bounding box center [438, 169] width 68 height 17
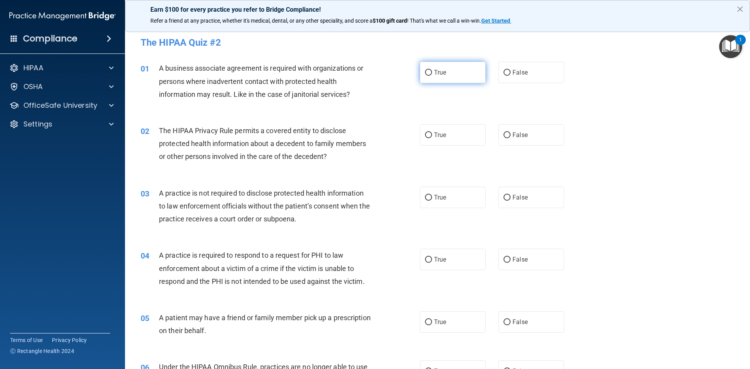
click at [426, 75] on input "True" at bounding box center [428, 73] width 7 height 6
radio input "true"
click at [506, 75] on input "False" at bounding box center [507, 73] width 7 height 6
radio input "true"
radio input "false"
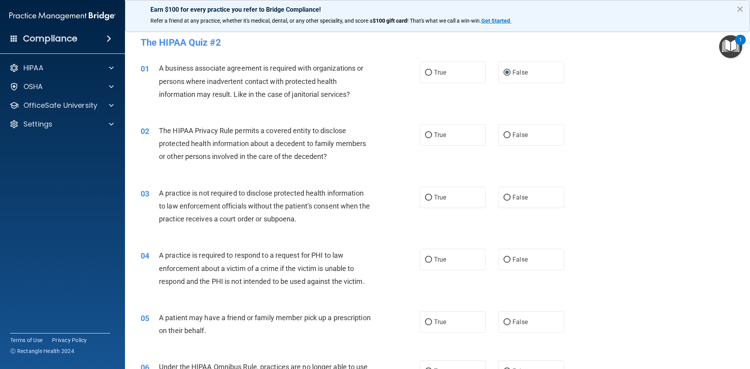
click at [741, 9] on button "×" at bounding box center [740, 9] width 7 height 13
